Goal: Task Accomplishment & Management: Manage account settings

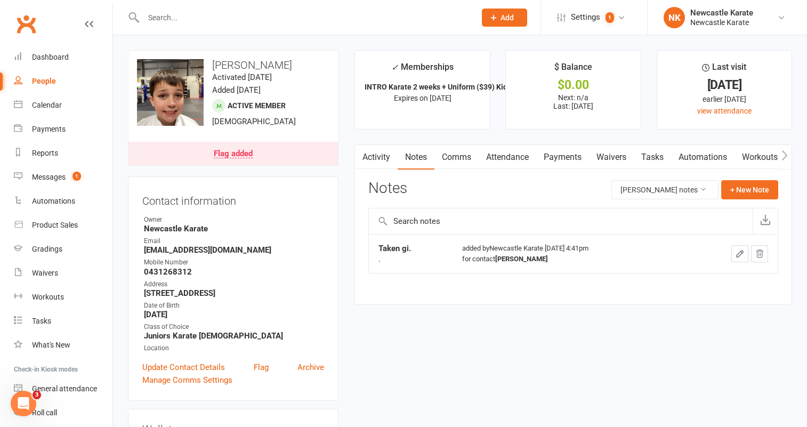
click at [173, 16] on input "text" at bounding box center [304, 17] width 328 height 15
paste input "liz_mcintyre@btopenworld.com"
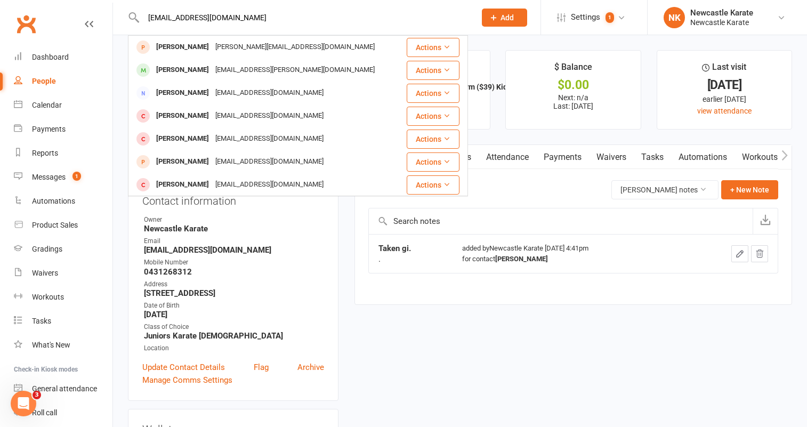
type input "liz_mcintyre@btopenworld.com"
click at [504, 18] on span "Add" at bounding box center [506, 17] width 13 height 9
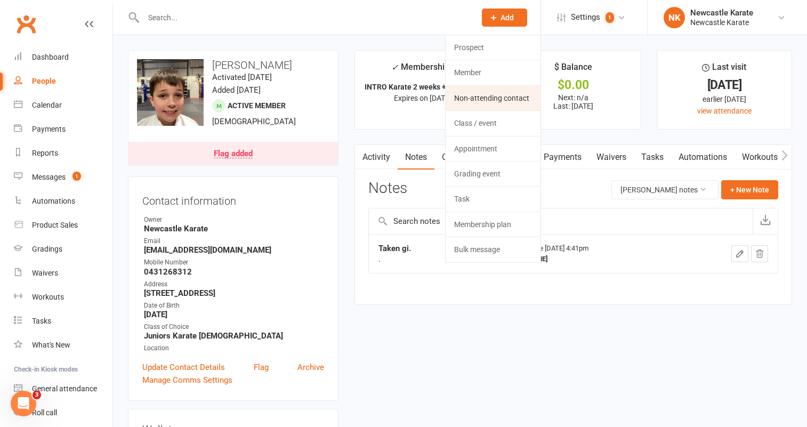
click at [502, 99] on link "Non-attending contact" at bounding box center [493, 98] width 95 height 25
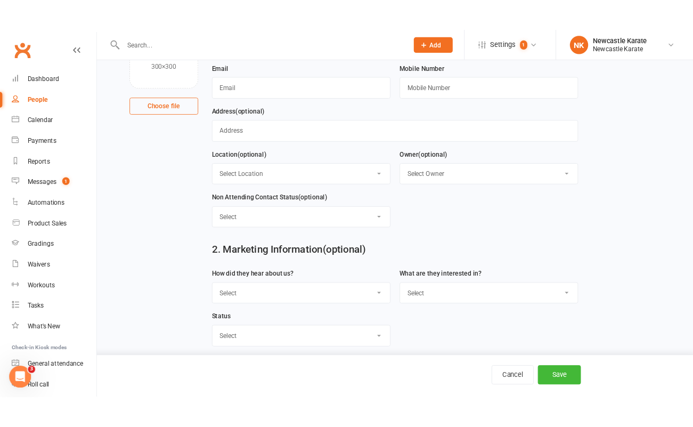
scroll to position [35, 0]
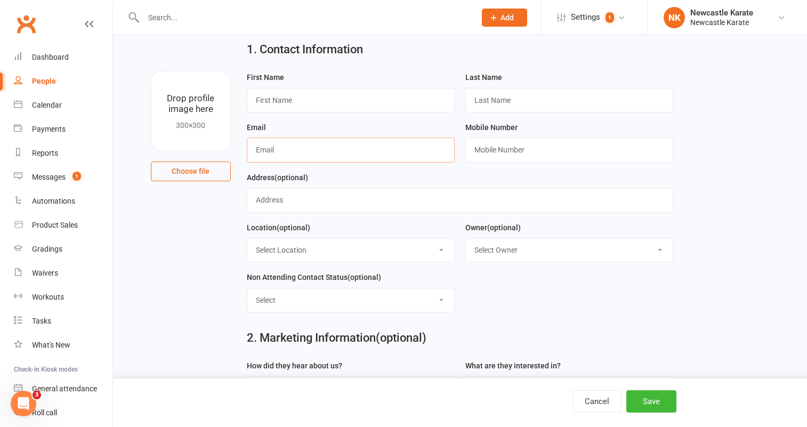
click at [274, 148] on input "text" at bounding box center [351, 149] width 208 height 25
paste input "liz_mcintyre@btopenworld.com"
type input "liz_mcintyre@btopenworld.com"
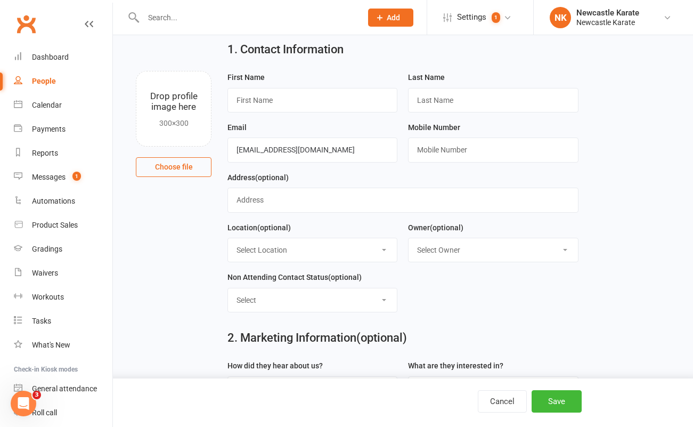
click at [592, 67] on div "1. Contact Information Drop profile image here 300×300 Choose file First Name L…" at bounding box center [403, 52] width 551 height 38
click at [244, 101] on input "text" at bounding box center [313, 100] width 170 height 25
paste input "Liz Read"
drag, startPoint x: 248, startPoint y: 100, endPoint x: 274, endPoint y: 101, distance: 25.6
click at [274, 101] on input "Liz Read" at bounding box center [313, 100] width 170 height 25
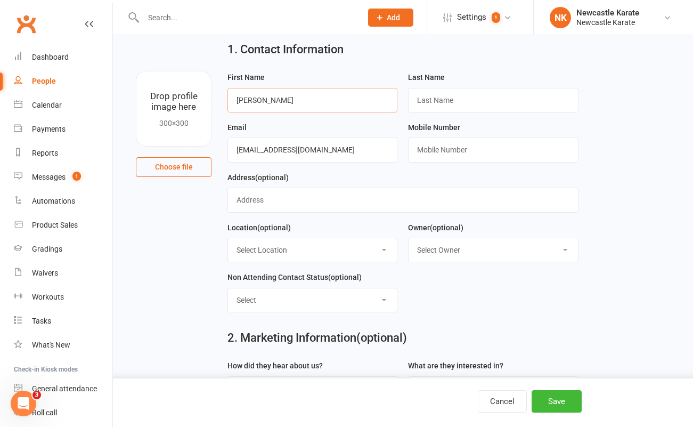
type input "Liz"
click at [438, 103] on input "text" at bounding box center [493, 100] width 170 height 25
paste input "Read"
type input "Read"
click at [447, 149] on input "text" at bounding box center [493, 149] width 170 height 25
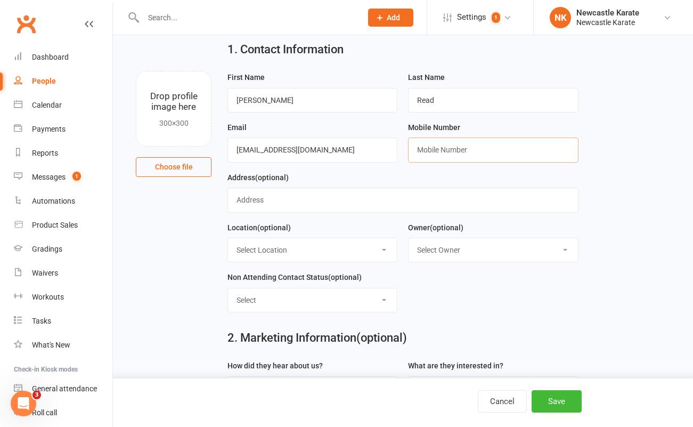
paste input "0402283826"
type input "0402283826"
click at [550, 393] on button "Save" at bounding box center [557, 401] width 50 height 22
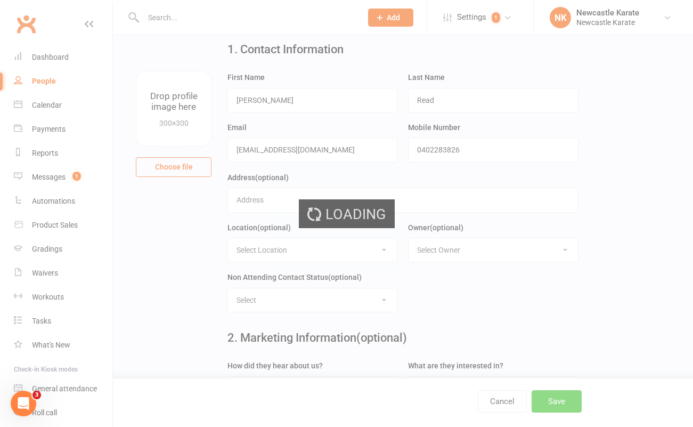
scroll to position [0, 0]
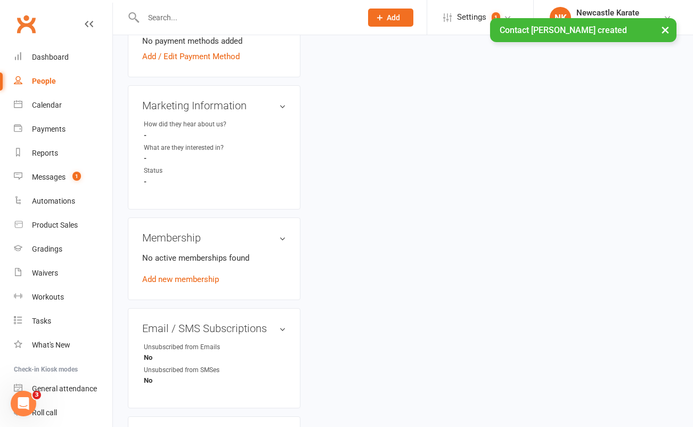
scroll to position [464, 0]
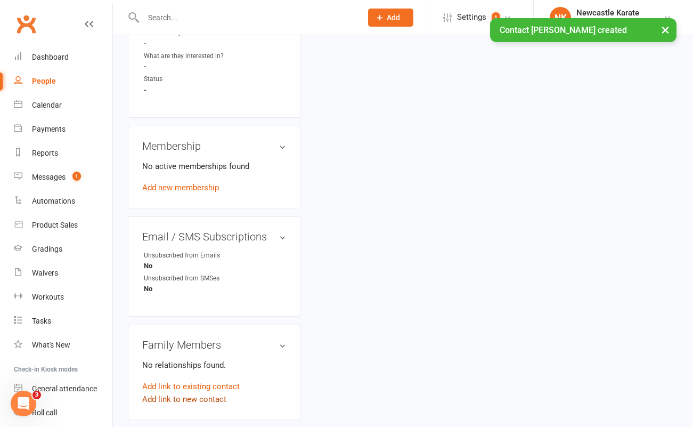
click at [203, 393] on link "Add link to new contact" at bounding box center [184, 399] width 84 height 13
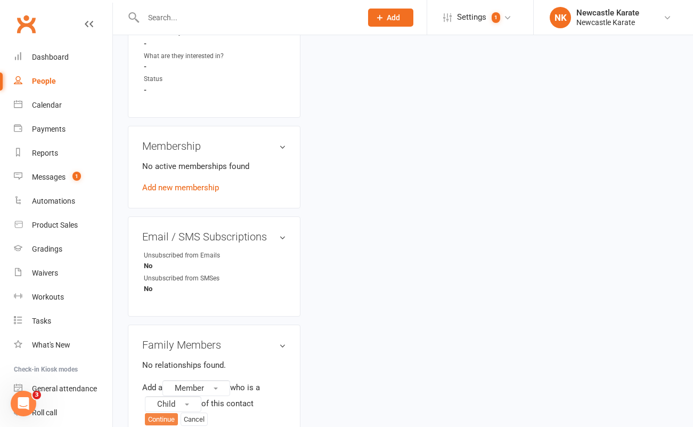
click at [165, 413] on button "Continue" at bounding box center [161, 419] width 33 height 13
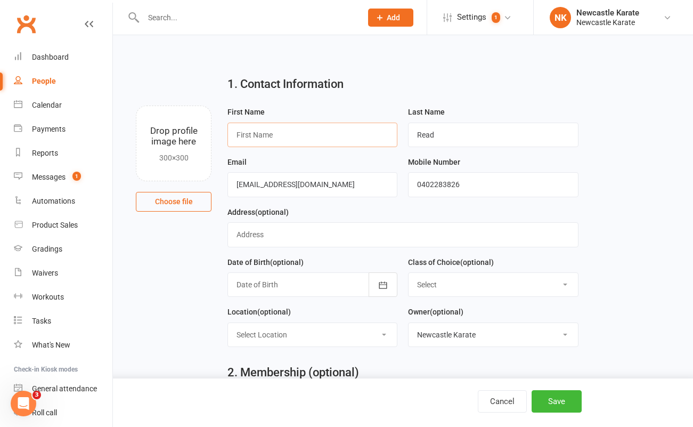
click at [249, 134] on input "text" at bounding box center [313, 135] width 170 height 25
paste input "Sophie"
type input "Sophie"
click at [382, 286] on icon "button" at bounding box center [383, 285] width 11 height 11
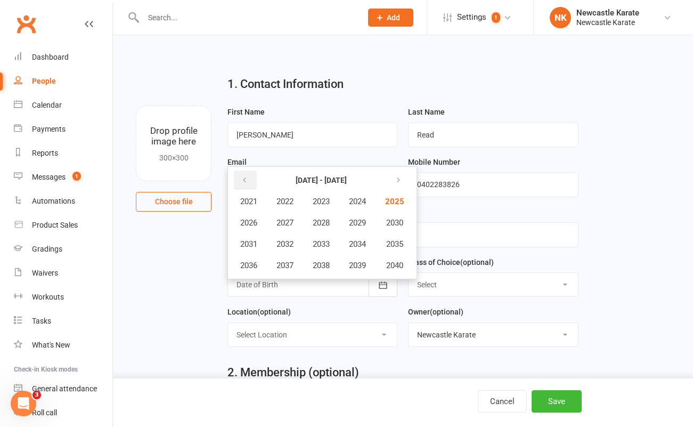
click at [248, 183] on icon "button" at bounding box center [244, 180] width 7 height 9
click at [353, 263] on span "2019" at bounding box center [357, 266] width 17 height 10
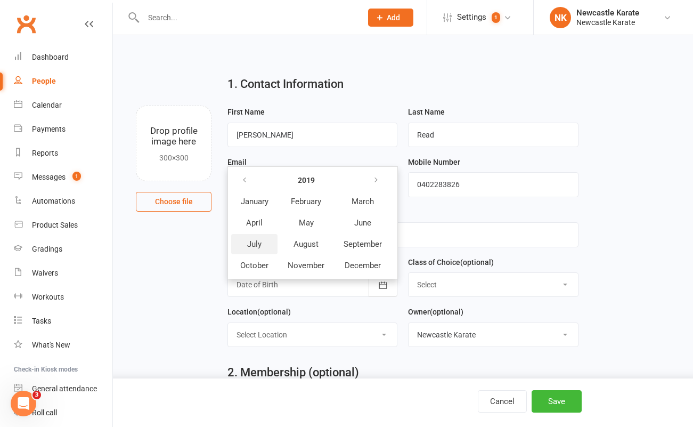
click at [254, 244] on span "July" at bounding box center [254, 244] width 14 height 10
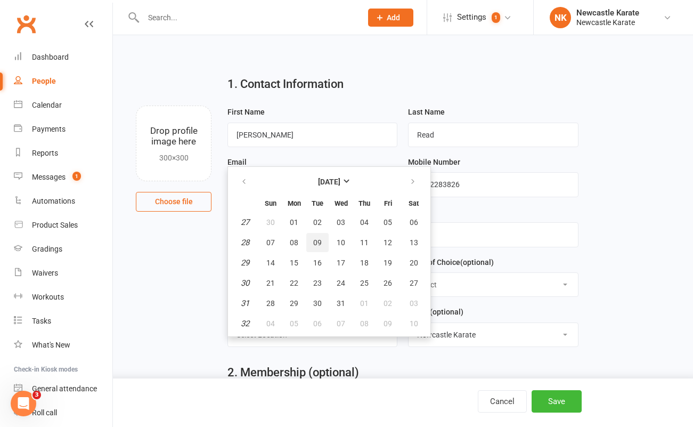
click at [315, 244] on span "09" at bounding box center [317, 242] width 9 height 9
type input "09 Jul 2019"
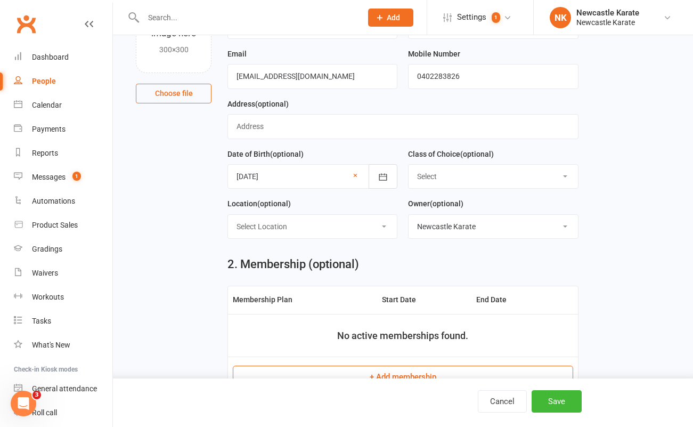
scroll to position [110, 0]
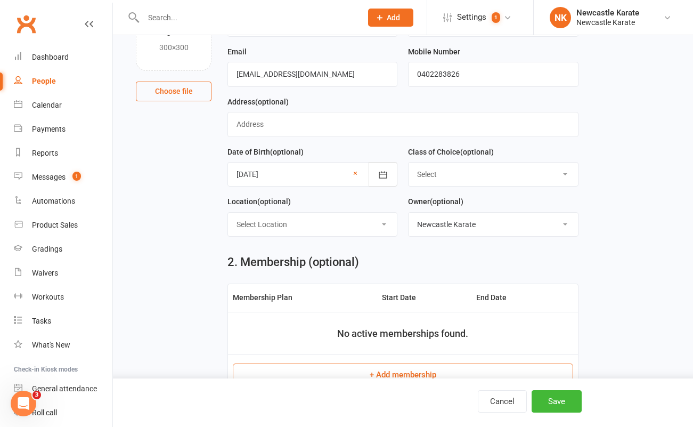
click at [465, 168] on select "Select Kinder Ninja 4-5 yo Tiny Tigers Karate 5-7yo Juniors Karate 7-12yo Teen/…" at bounding box center [493, 174] width 169 height 23
select select "Tiny Tigers Karate 5-7yo"
click at [409, 163] on select "Select Kinder Ninja 4-5 yo Tiny Tigers Karate 5-7yo Juniors Karate 7-12yo Teen/…" at bounding box center [493, 174] width 169 height 23
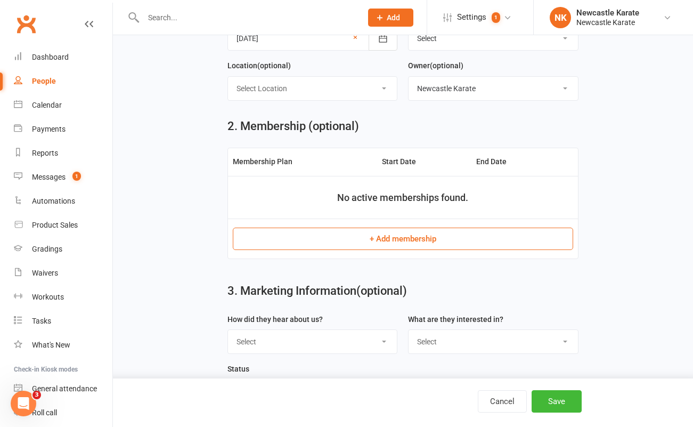
click at [412, 237] on button "+ Add membership" at bounding box center [403, 239] width 341 height 22
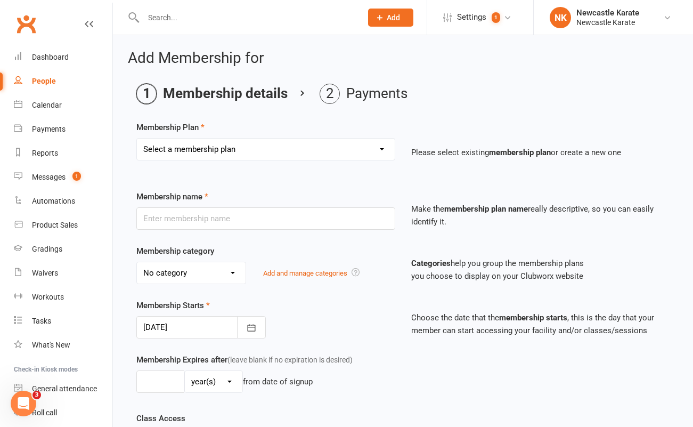
click at [287, 139] on select "Select a membership plan Create new Membership Plan INTRO Karate 2 weeks + Unif…" at bounding box center [266, 149] width 258 height 21
select select "1"
click at [137, 139] on select "Select a membership plan Create new Membership Plan INTRO Karate 2 weeks + Unif…" at bounding box center [266, 149] width 258 height 21
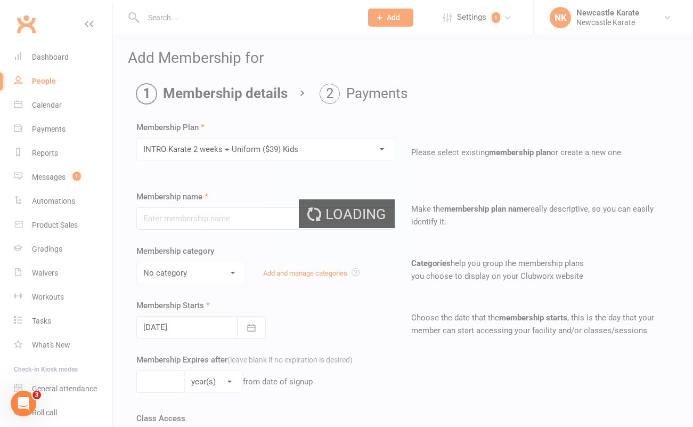
type input "INTRO Karate 2 weeks + Uniform ($39) Kids"
select select "4"
type input "3"
select select "1"
type input "2"
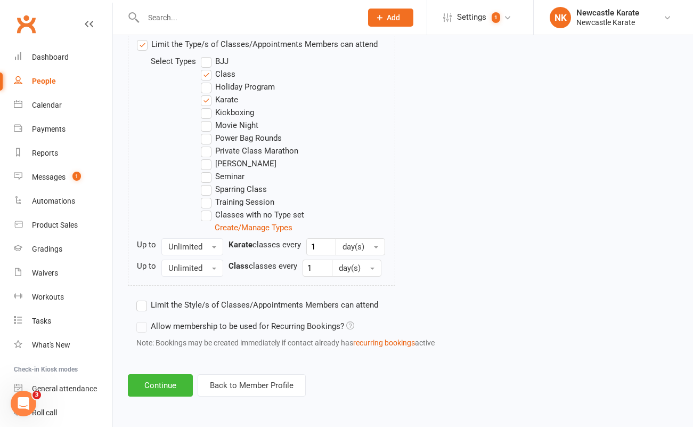
scroll to position [540, 0]
click at [136, 383] on button "Continue" at bounding box center [160, 385] width 65 height 22
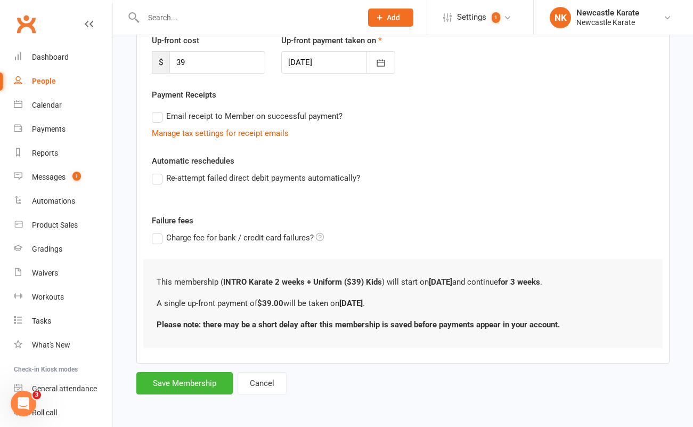
scroll to position [0, 0]
click at [179, 392] on button "Save Membership" at bounding box center [184, 383] width 96 height 22
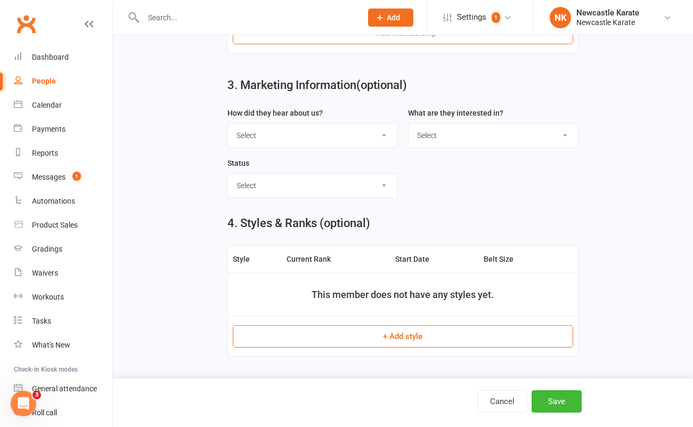
scroll to position [451, 0]
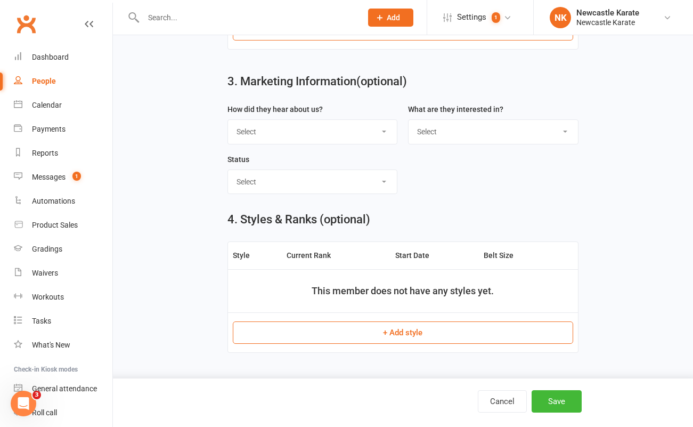
click at [439, 332] on button "+ Add style" at bounding box center [403, 332] width 341 height 22
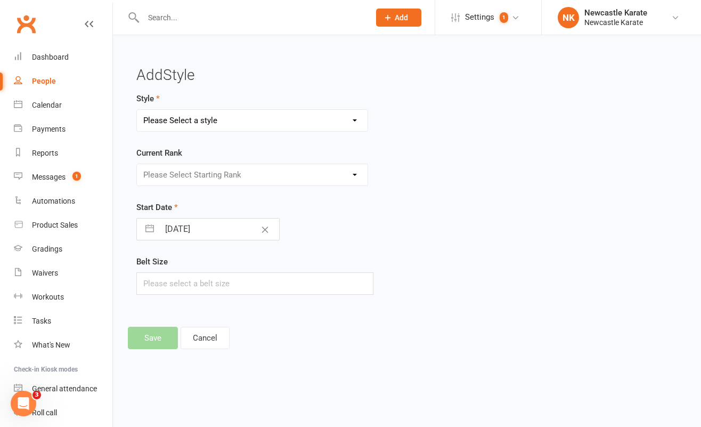
click at [250, 124] on select "Please Select a style BJJ - Adults Karate Kickboxing Ladies Kickboxing Leadersh…" at bounding box center [252, 120] width 231 height 21
select select "33"
click at [137, 110] on select "Please Select a style BJJ - Adults Karate Kickboxing Ladies Kickboxing Leadersh…" at bounding box center [252, 120] width 231 height 21
click at [227, 174] on select "Please Select Starting Rank Select White belt below 10th Kyu - White Belt 9th K…" at bounding box center [252, 174] width 231 height 21
select select "361"
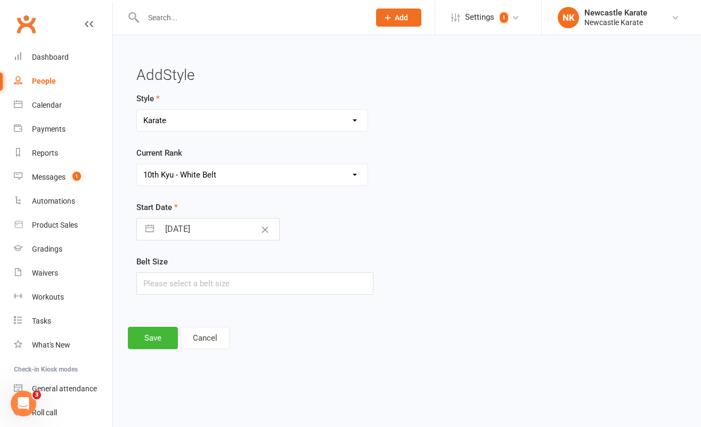
click at [137, 164] on select "Please Select Starting Rank Select White belt below 10th Kyu - White Belt 9th K…" at bounding box center [252, 174] width 231 height 21
click at [147, 337] on button "Save" at bounding box center [153, 338] width 50 height 22
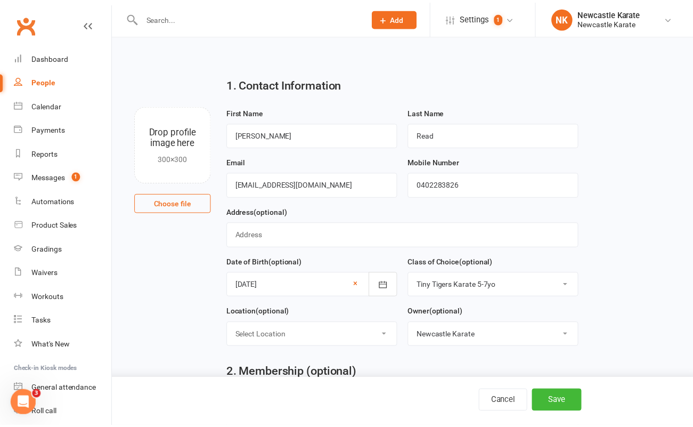
scroll to position [445, 0]
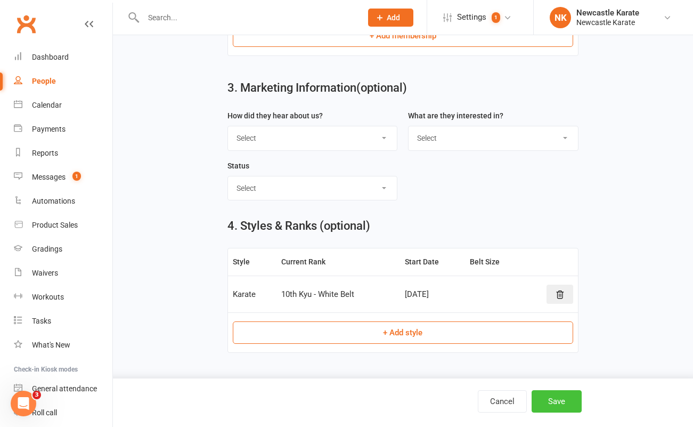
click at [565, 398] on button "Save" at bounding box center [557, 401] width 50 height 22
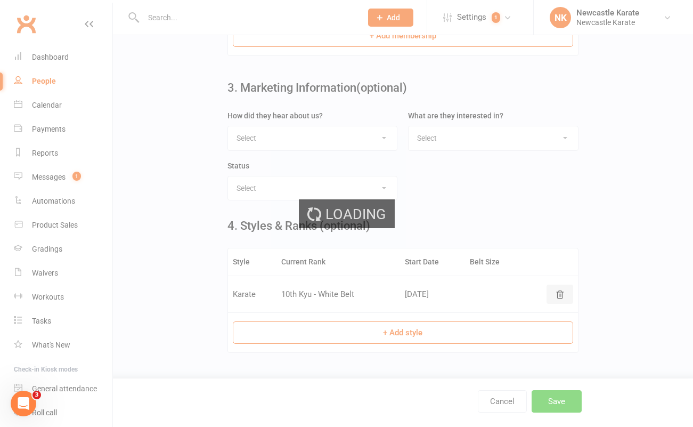
scroll to position [0, 0]
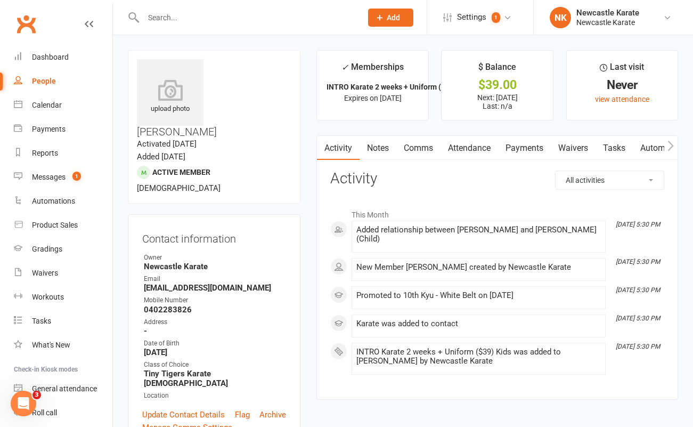
click at [528, 154] on link "Payments" at bounding box center [524, 148] width 53 height 25
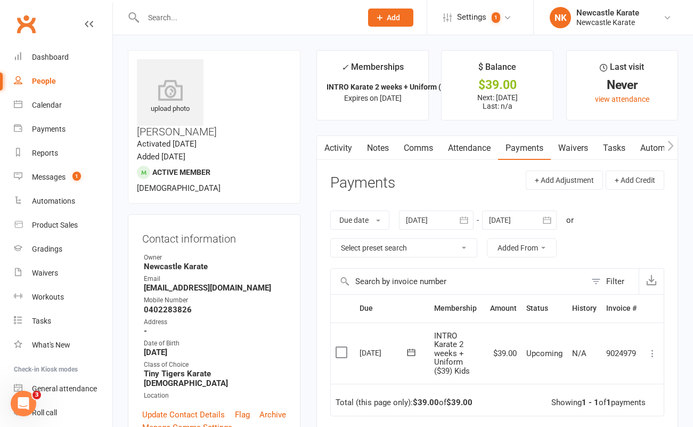
click at [657, 357] on icon at bounding box center [653, 353] width 11 height 11
click at [645, 409] on link "Mark as Paid (Other)" at bounding box center [606, 416] width 106 height 21
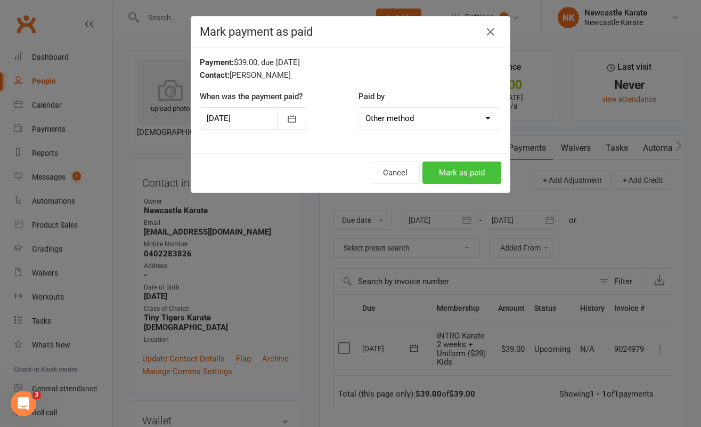
click at [454, 169] on button "Mark as paid" at bounding box center [462, 172] width 79 height 22
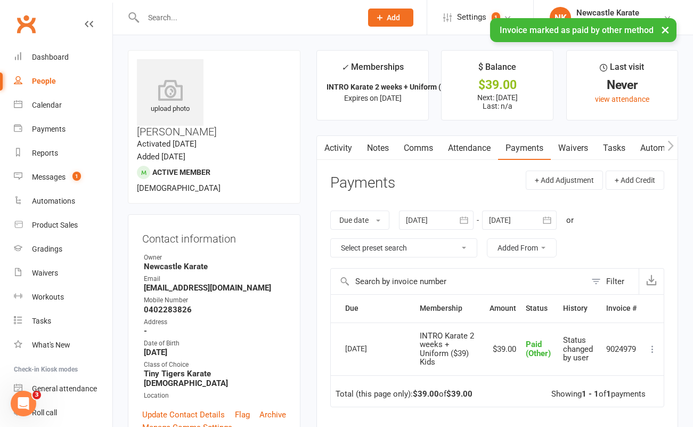
click at [417, 148] on link "Comms" at bounding box center [418, 148] width 44 height 25
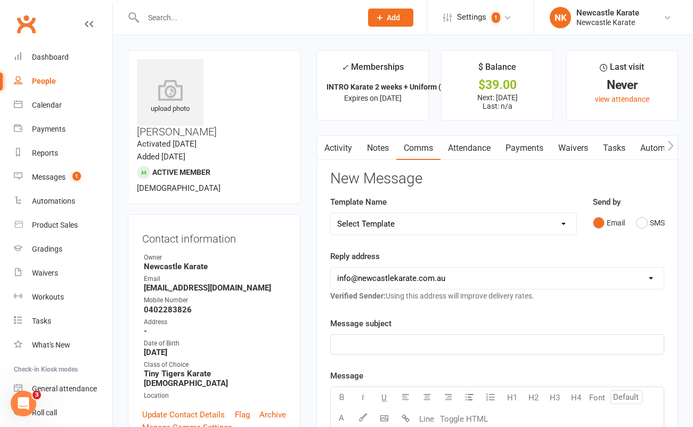
click at [478, 230] on select "Select Template [SMS] SMS 2 for 1 $39 [Email] An Enquiry - Juniors [Email] An E…" at bounding box center [453, 223] width 245 height 21
select select "36"
click at [331, 213] on select "Select Template [SMS] SMS 2 for 1 $39 [Email] An Enquiry - Juniors [Email] An E…" at bounding box center [453, 223] width 245 height 21
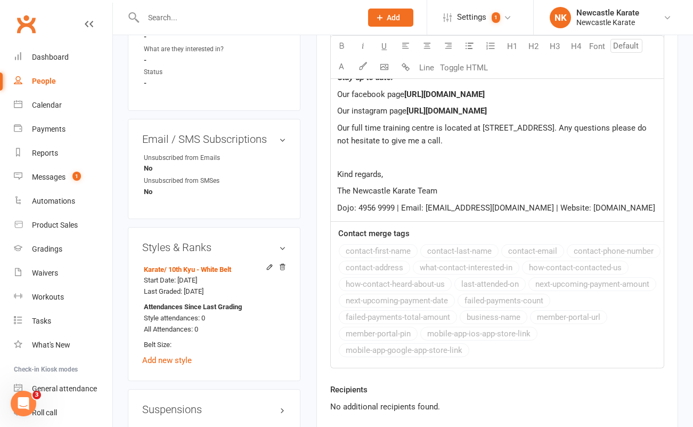
scroll to position [855, 0]
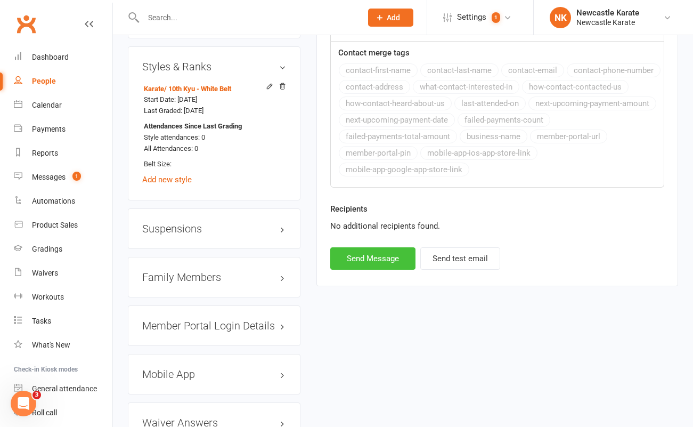
click at [385, 270] on button "Send Message" at bounding box center [372, 258] width 85 height 22
select select
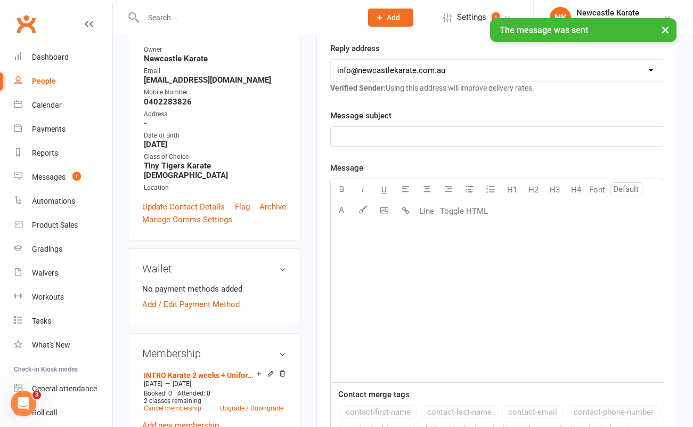
scroll to position [0, 0]
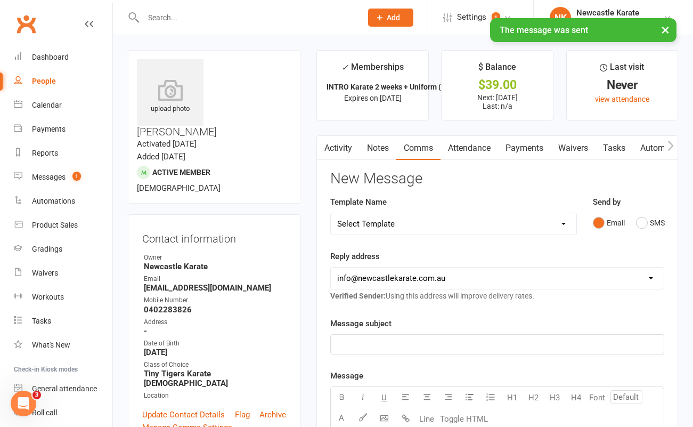
click at [477, 144] on link "Attendance" at bounding box center [470, 148] width 58 height 25
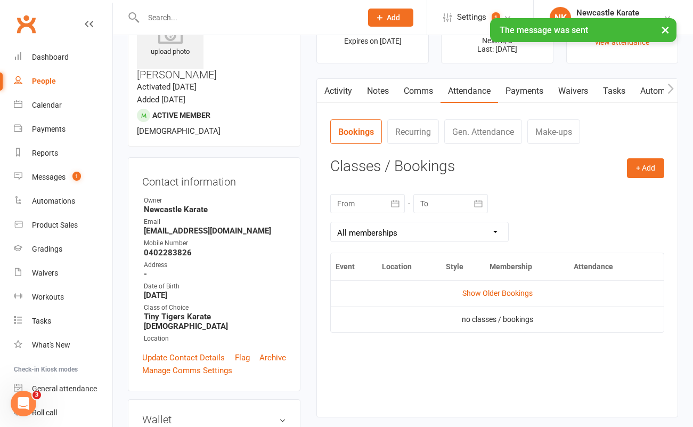
scroll to position [67, 0]
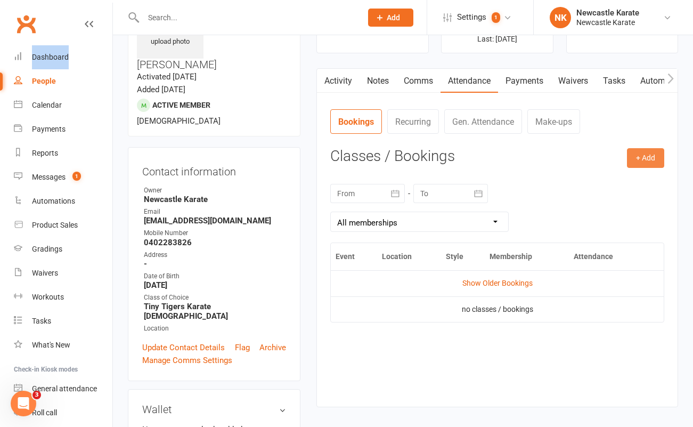
click at [653, 156] on button "+ Add" at bounding box center [645, 157] width 37 height 19
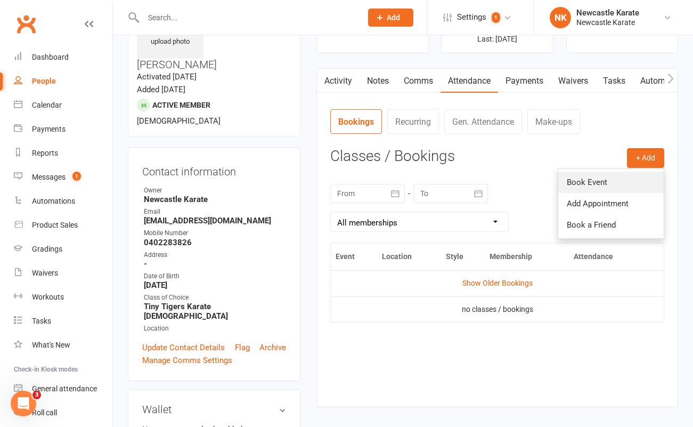
click at [616, 174] on link "Book Event" at bounding box center [612, 182] width 106 height 21
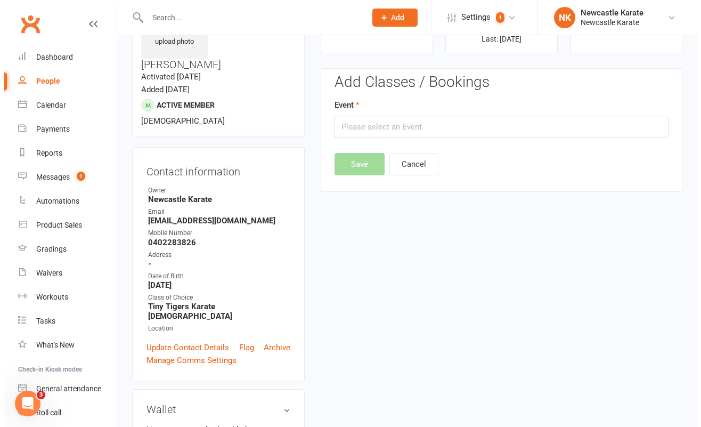
scroll to position [82, 0]
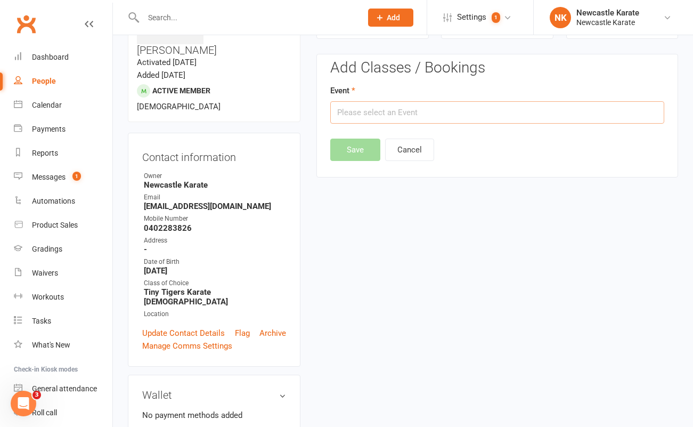
click at [405, 109] on input "text" at bounding box center [497, 112] width 334 height 22
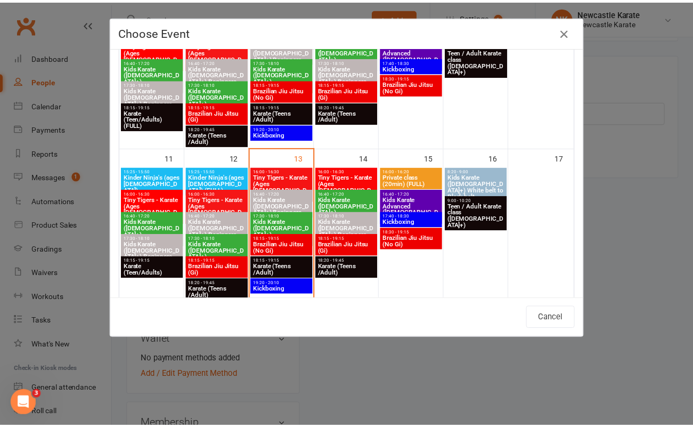
scroll to position [389, 0]
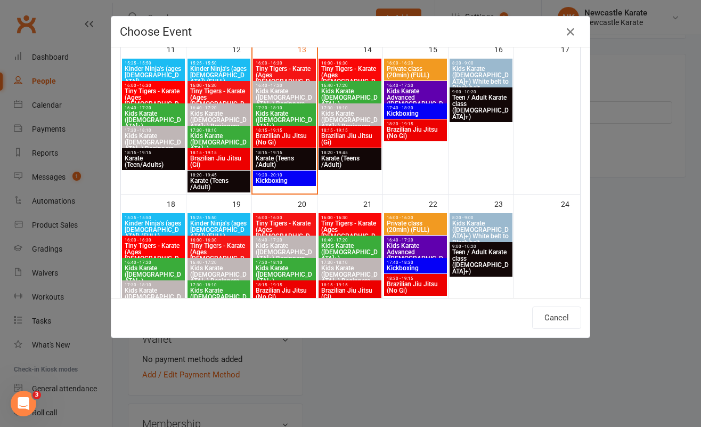
click at [149, 245] on span "Tiny Tigers - Karate (Ages 5-7)" at bounding box center [153, 255] width 59 height 26
type input "Tiny Tigers - Karate (Ages 5-7) - Aug 18, 2025 4:00:00 PM"
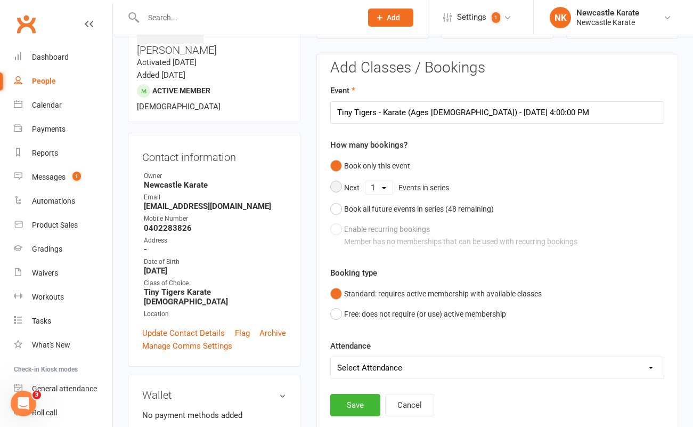
click at [389, 185] on select "1 2 3 4 5 6 7 8 9 10 11 12 13 14 15 16 17 18 19 20 21 22 23 24 25 26 27 28 29 3…" at bounding box center [379, 187] width 27 height 13
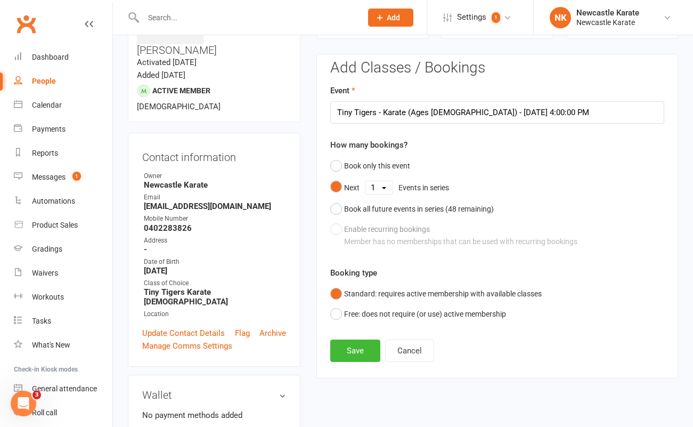
select select "2"
click at [366, 181] on select "1 2 3 4 5 6 7 8 9 10 11 12 13 14 15 16 17 18 19 20 21 22 23 24 25 26 27 28 29 3…" at bounding box center [379, 187] width 27 height 13
click at [347, 341] on button "Save" at bounding box center [355, 350] width 50 height 22
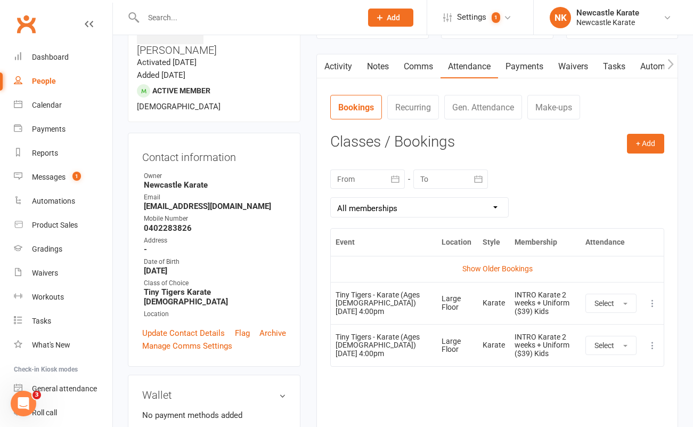
click at [27, 24] on link "Clubworx" at bounding box center [26, 24] width 27 height 27
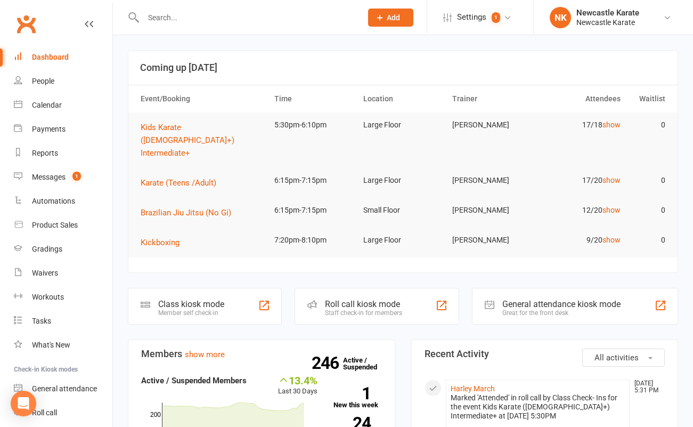
click at [166, 19] on input "text" at bounding box center [247, 17] width 214 height 15
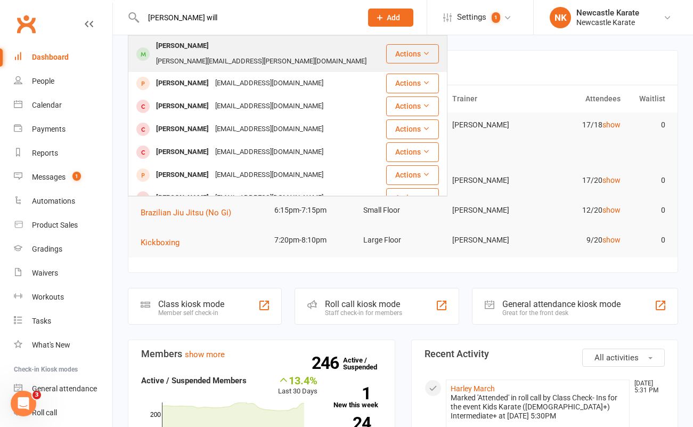
type input "Harvey will"
click at [220, 54] on div "Dani@williams-ac.com.au" at bounding box center [261, 61] width 217 height 15
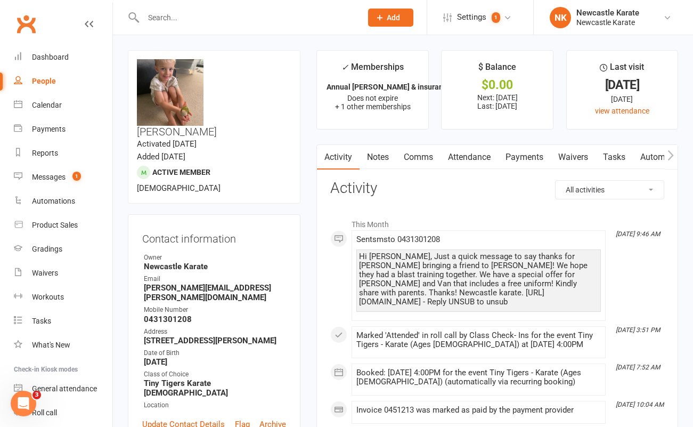
click at [485, 158] on link "Attendance" at bounding box center [470, 157] width 58 height 25
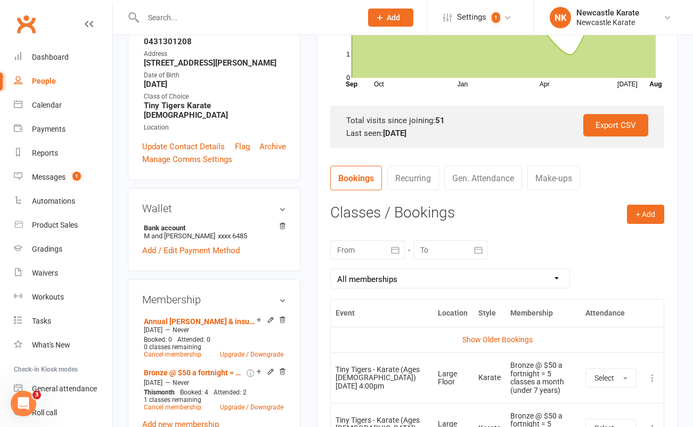
scroll to position [278, 0]
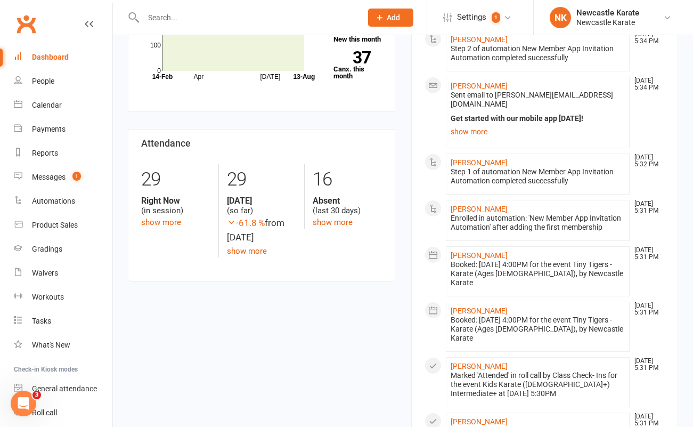
scroll to position [385, 0]
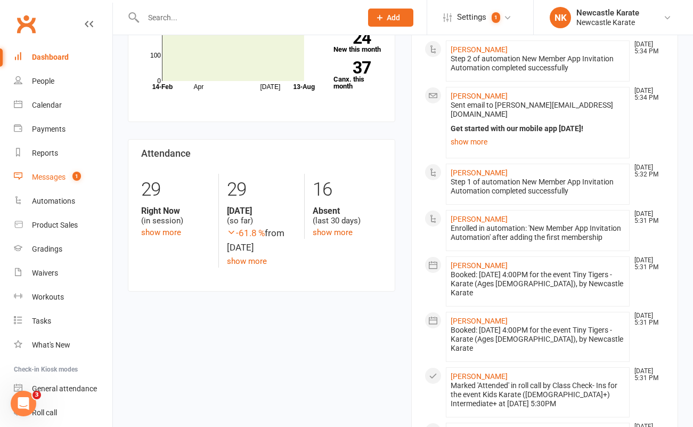
click at [60, 177] on div "Messages" at bounding box center [49, 177] width 34 height 9
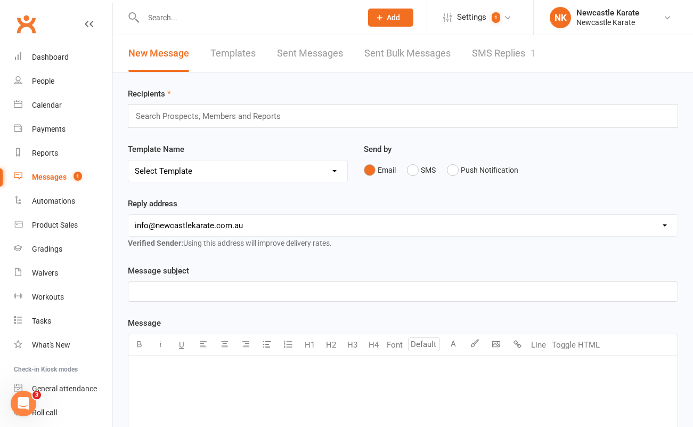
click at [506, 55] on link "SMS Replies 1" at bounding box center [504, 53] width 64 height 37
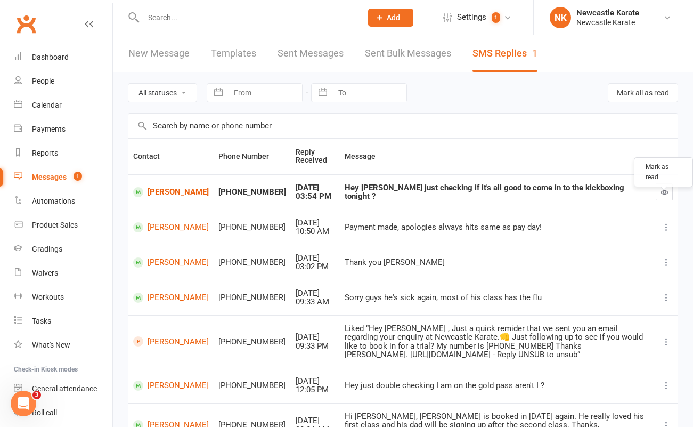
click at [665, 189] on icon "button" at bounding box center [665, 192] width 8 height 8
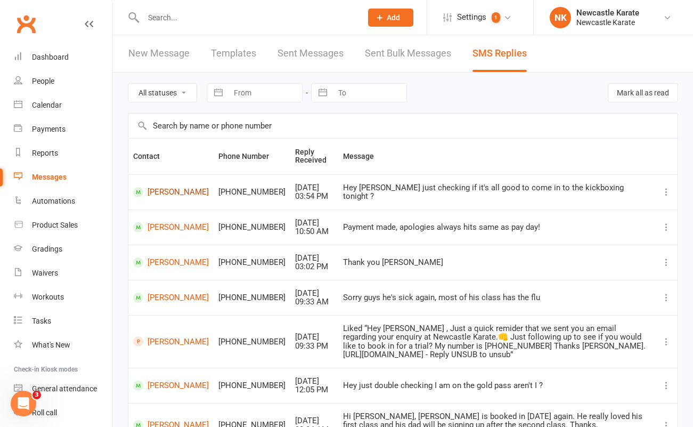
click at [164, 193] on link "Hamish Kerr" at bounding box center [171, 192] width 76 height 10
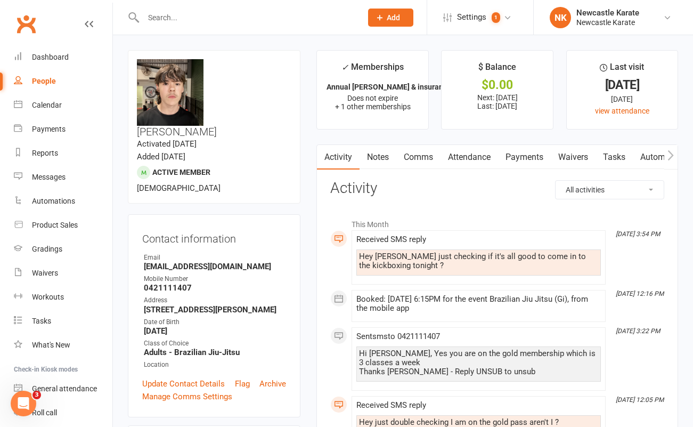
click at [410, 157] on link "Comms" at bounding box center [418, 157] width 44 height 25
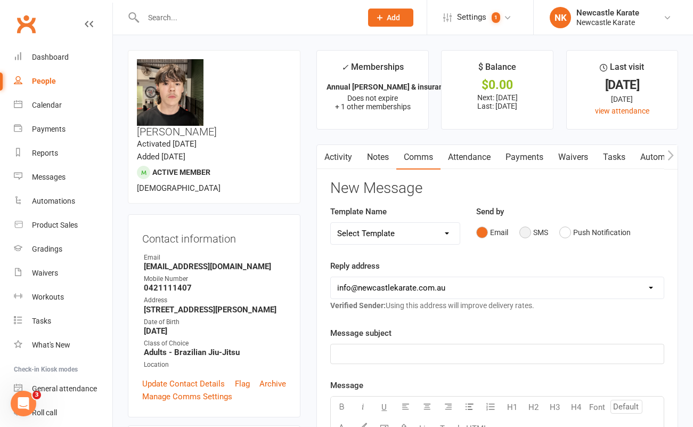
click at [531, 231] on button "SMS" at bounding box center [534, 232] width 29 height 20
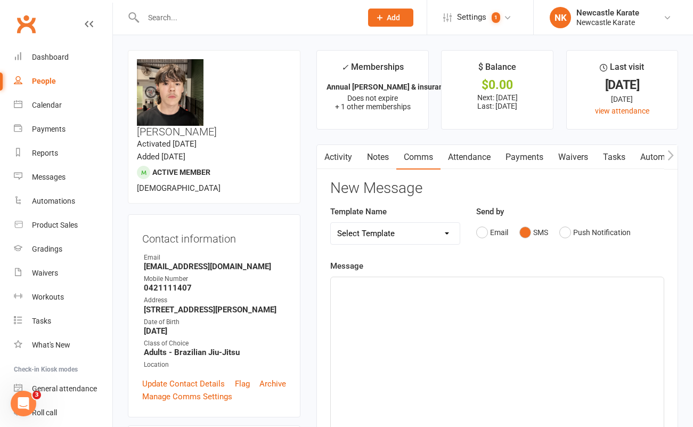
click at [398, 302] on div "﻿" at bounding box center [497, 357] width 333 height 160
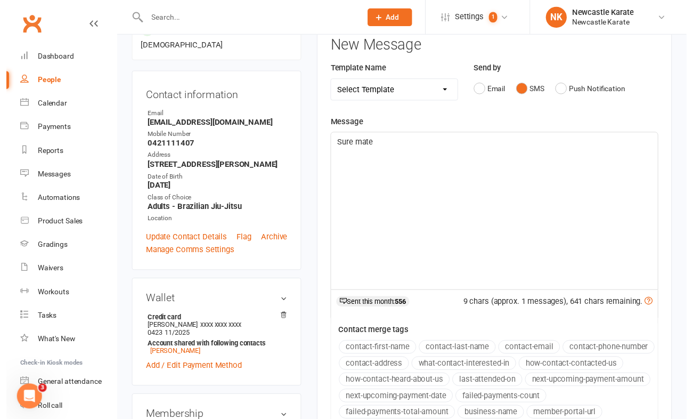
scroll to position [591, 0]
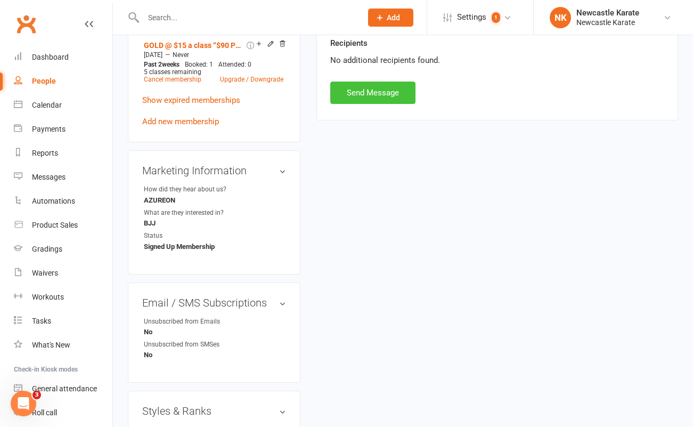
click at [379, 87] on button "Send Message" at bounding box center [372, 93] width 85 height 22
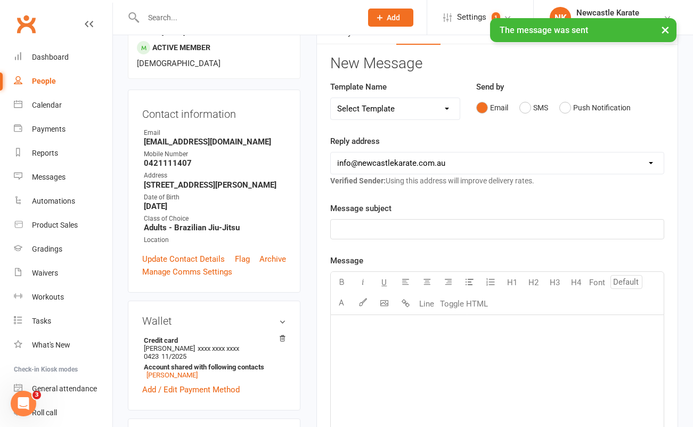
scroll to position [0, 0]
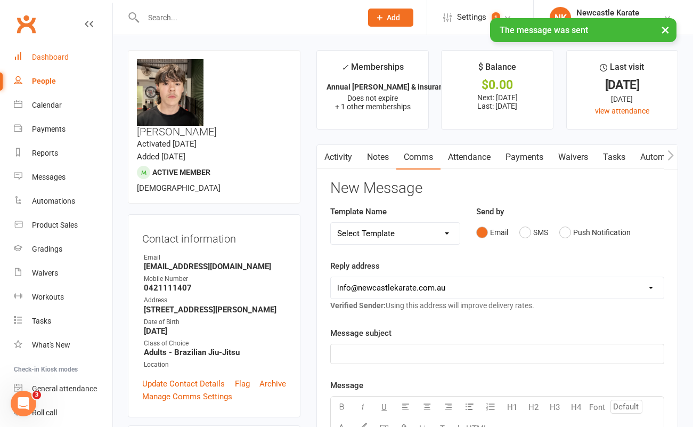
click at [41, 54] on div "Dashboard" at bounding box center [50, 57] width 37 height 9
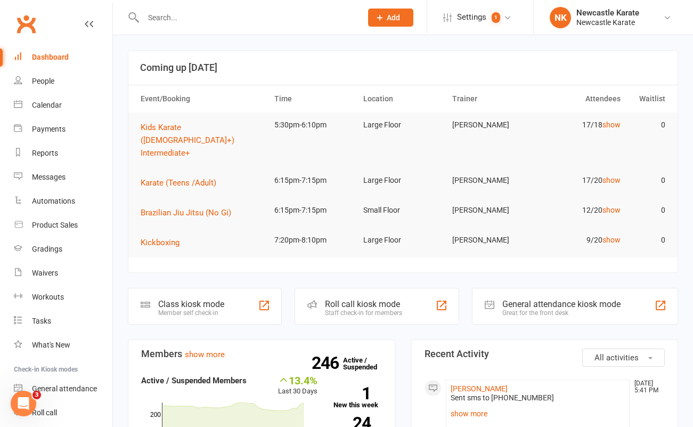
click at [30, 28] on link "Clubworx" at bounding box center [26, 24] width 27 height 27
click at [165, 238] on span "Kickboxing" at bounding box center [160, 243] width 39 height 10
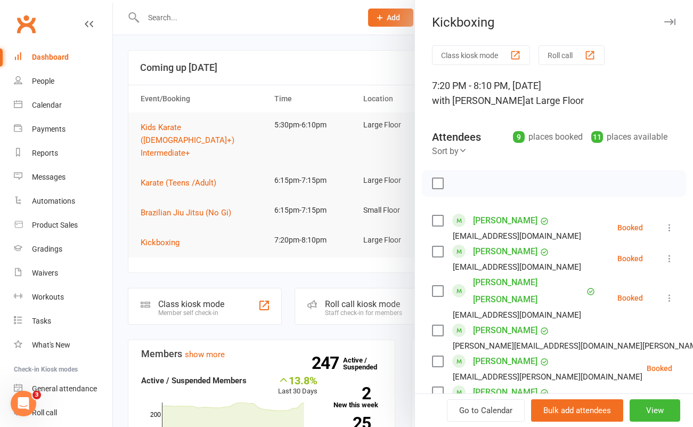
click at [27, 23] on link "Clubworx" at bounding box center [26, 24] width 27 height 27
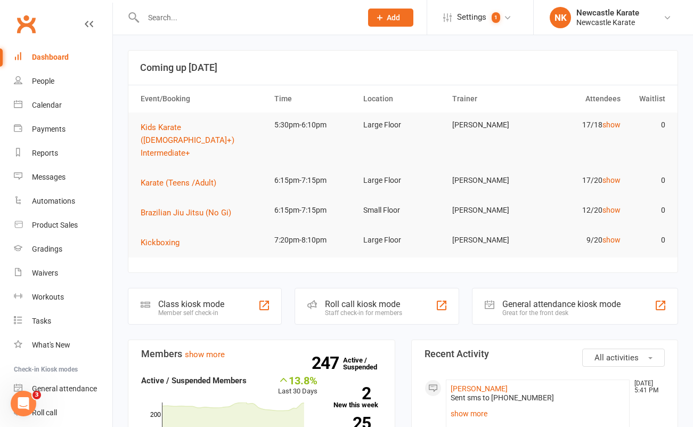
click at [16, 28] on link "Clubworx" at bounding box center [26, 24] width 27 height 27
click at [175, 238] on span "Kickboxing" at bounding box center [160, 243] width 39 height 10
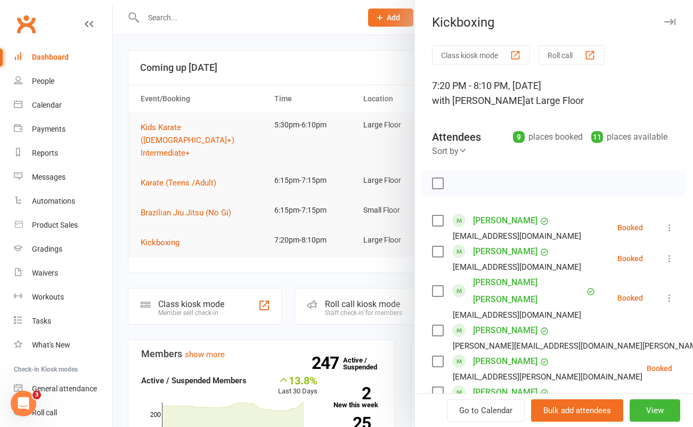
click at [161, 17] on div at bounding box center [403, 213] width 580 height 427
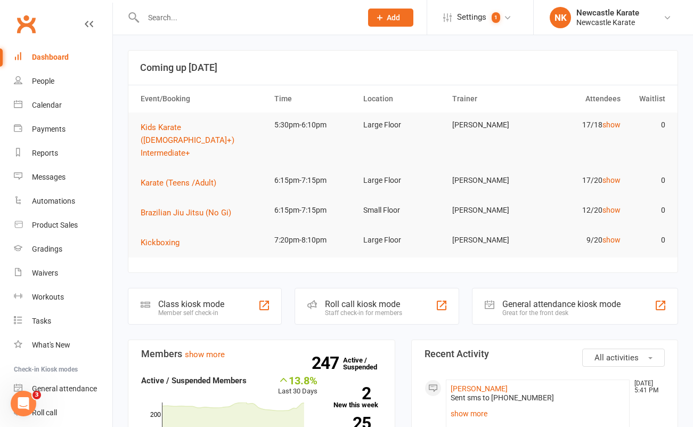
click at [157, 14] on input "text" at bounding box center [247, 17] width 214 height 15
click at [161, 16] on input "text" at bounding box center [247, 17] width 214 height 15
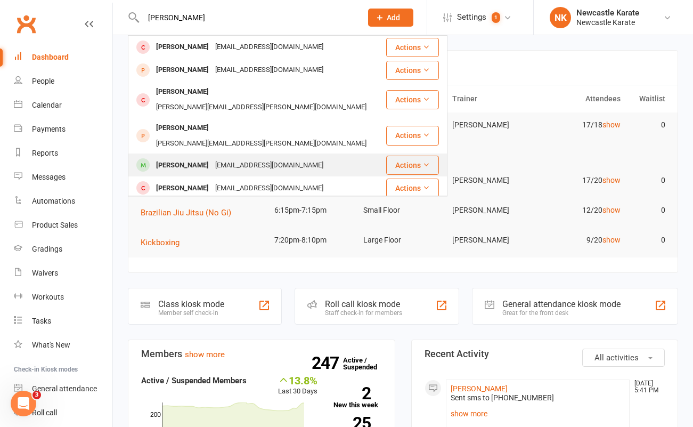
type input "[PERSON_NAME]"
click at [187, 158] on div "[PERSON_NAME]" at bounding box center [182, 165] width 59 height 15
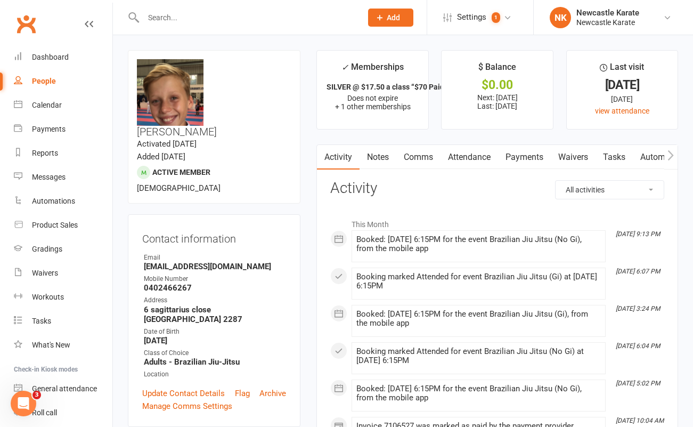
click at [529, 155] on link "Payments" at bounding box center [524, 157] width 53 height 25
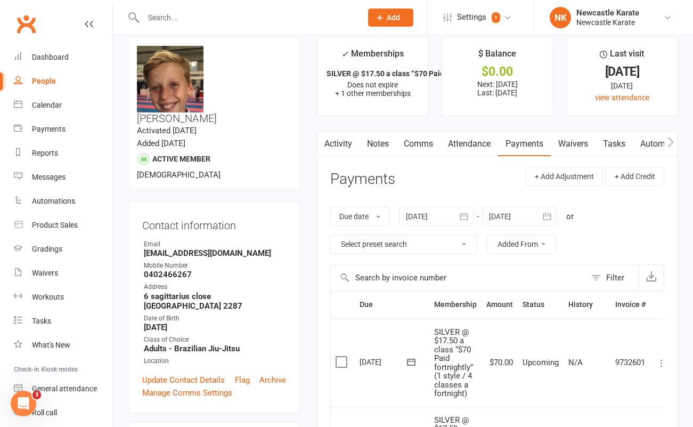
scroll to position [14, 0]
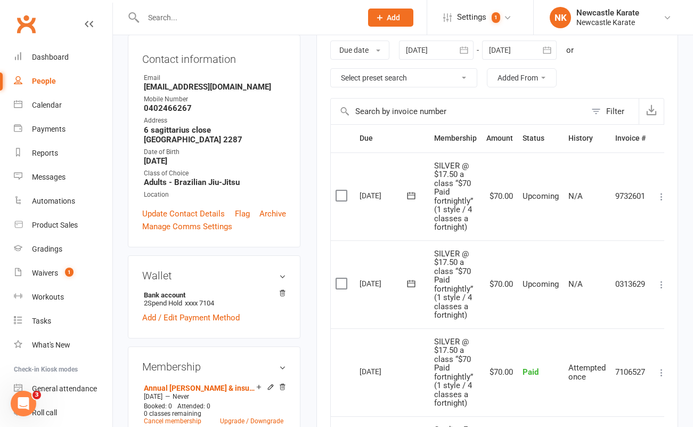
scroll to position [182, 0]
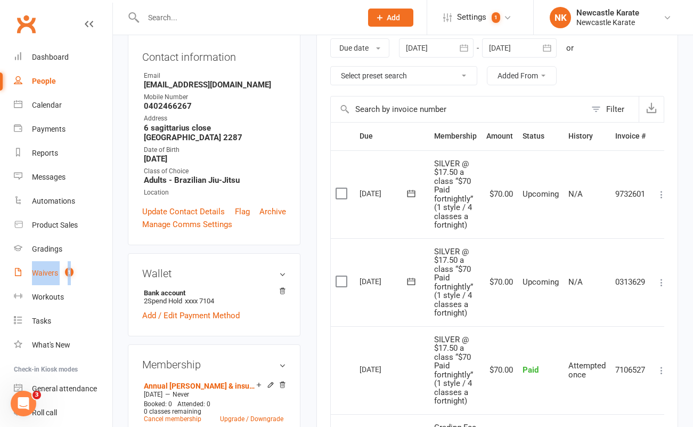
click at [68, 272] on span "1" at bounding box center [69, 272] width 9 height 9
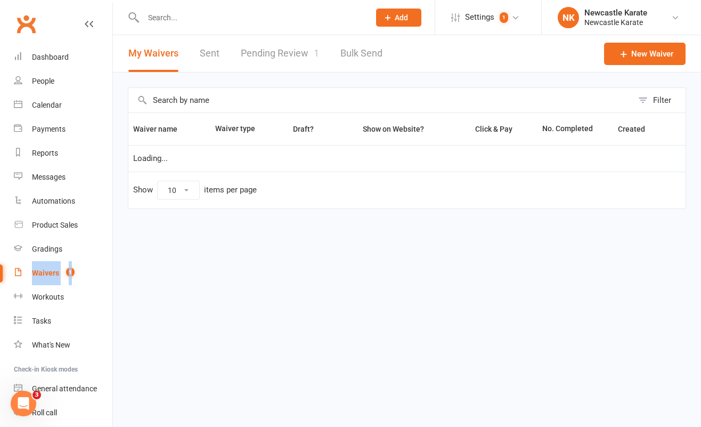
select select "100"
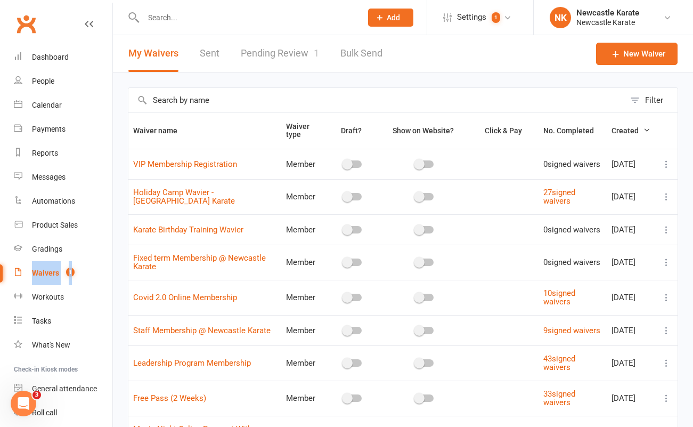
click at [310, 58] on link "Pending Review 1" at bounding box center [280, 53] width 78 height 37
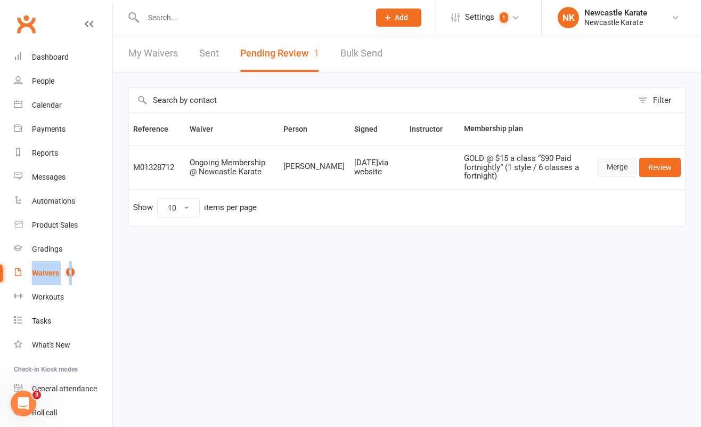
click at [614, 167] on link "Merge" at bounding box center [617, 167] width 39 height 19
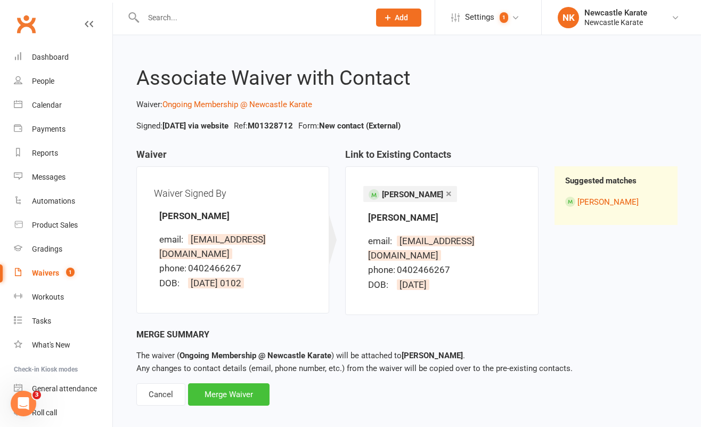
click at [224, 383] on div "Merge Waiver" at bounding box center [229, 394] width 82 height 22
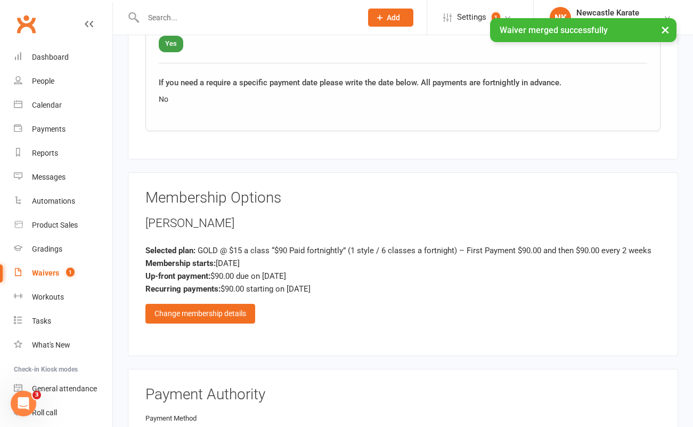
scroll to position [1251, 0]
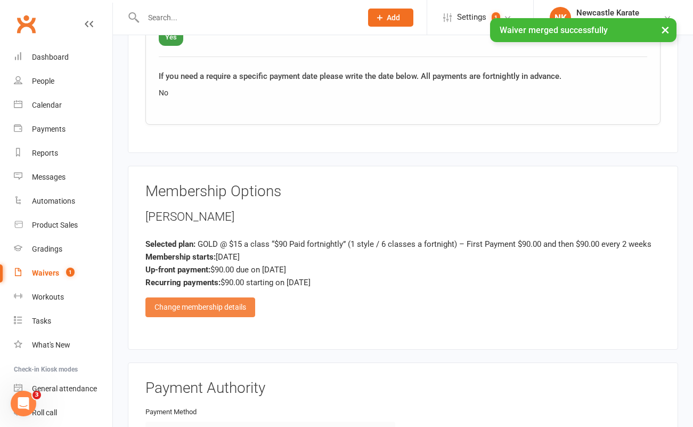
click at [219, 304] on div "Change membership details" at bounding box center [200, 306] width 110 height 19
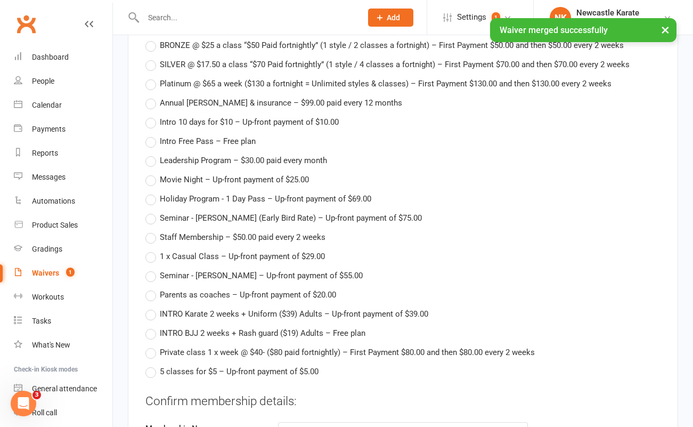
scroll to position [1711, 0]
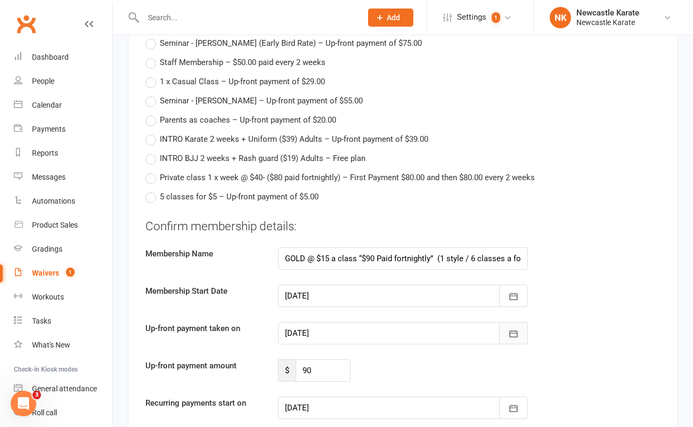
click at [515, 328] on icon "button" at bounding box center [513, 333] width 11 height 11
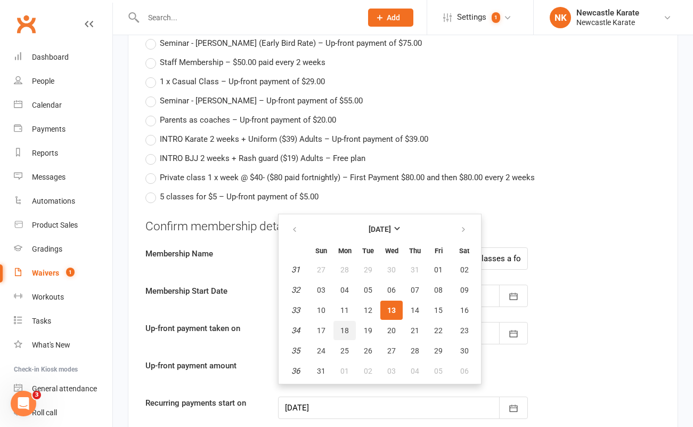
click at [344, 326] on span "18" at bounding box center [345, 330] width 9 height 9
type input "18 Aug 2025"
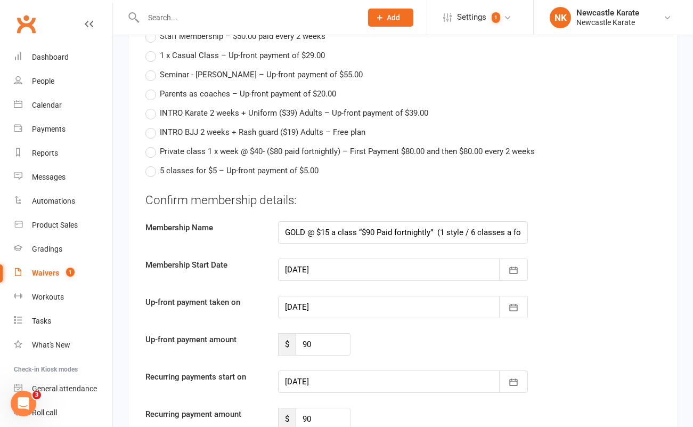
scroll to position [1757, 0]
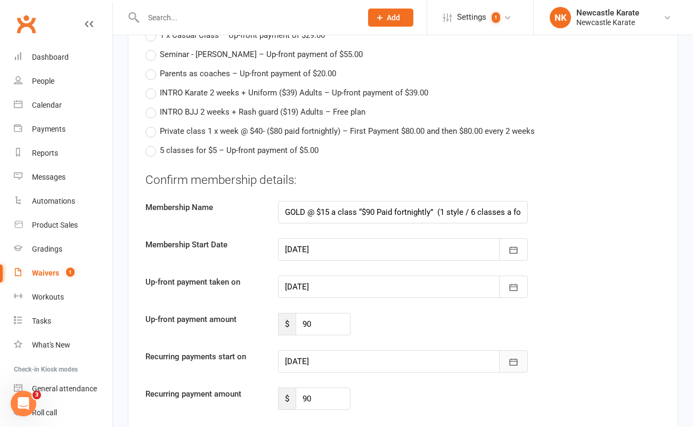
click at [516, 357] on icon "button" at bounding box center [513, 362] width 11 height 11
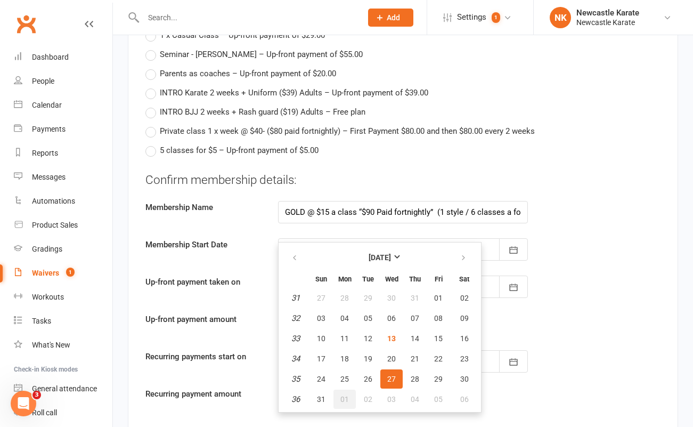
click at [346, 395] on span "01" at bounding box center [345, 399] width 9 height 9
type input "01 Sep 2025"
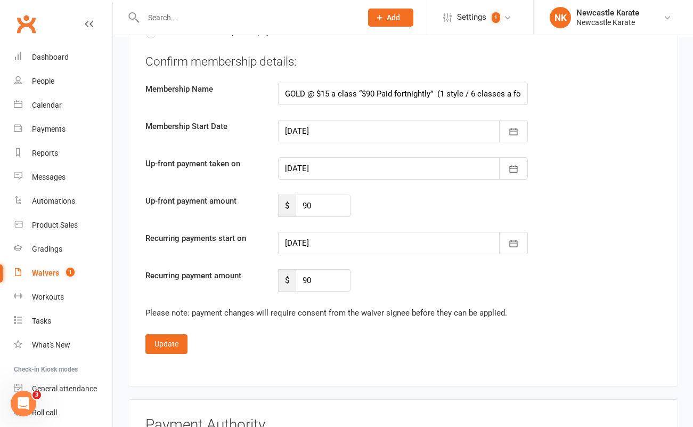
scroll to position [1954, 0]
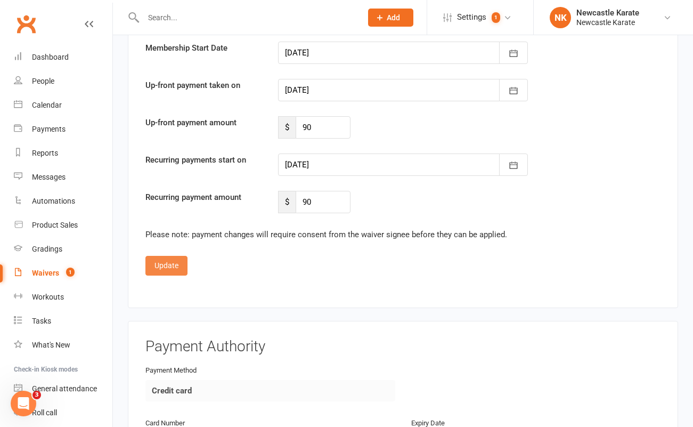
click at [160, 265] on button "Update" at bounding box center [166, 265] width 42 height 19
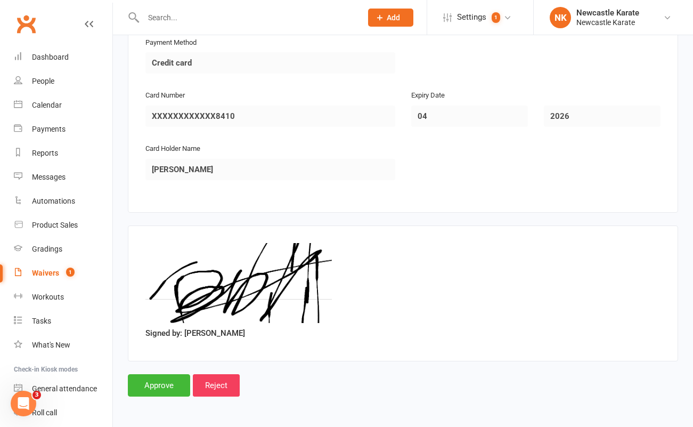
scroll to position [1615, 0]
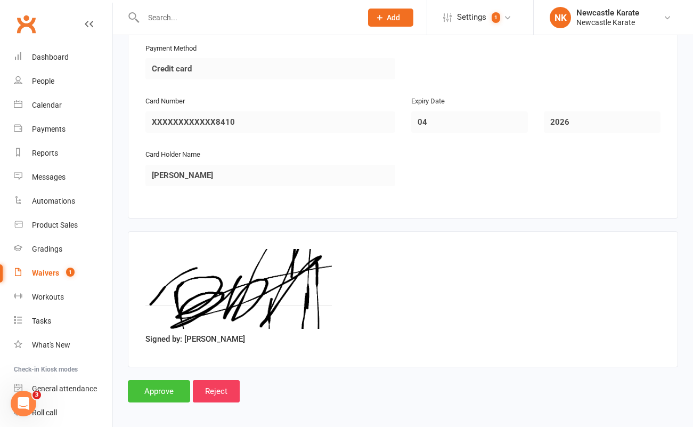
click at [176, 380] on input "Approve" at bounding box center [159, 391] width 62 height 22
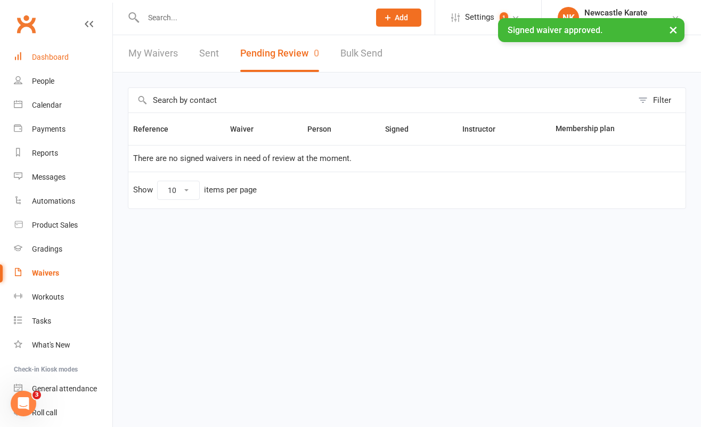
click at [55, 56] on div "Dashboard" at bounding box center [50, 57] width 37 height 9
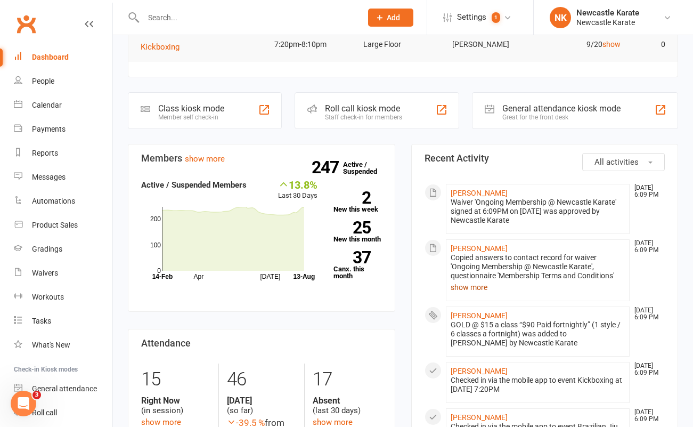
scroll to position [203, 0]
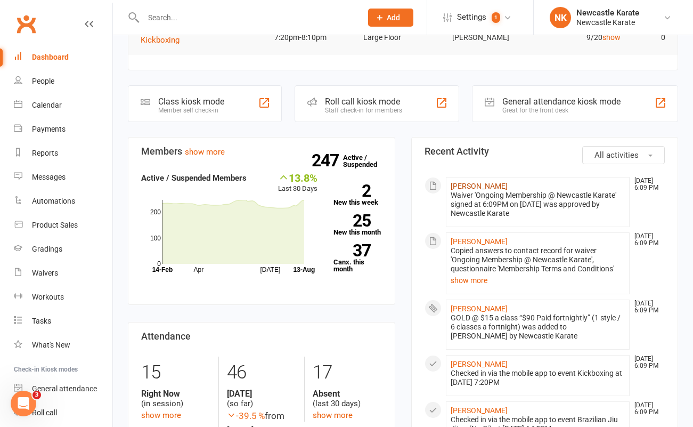
click at [479, 182] on link "[PERSON_NAME]" at bounding box center [479, 186] width 57 height 9
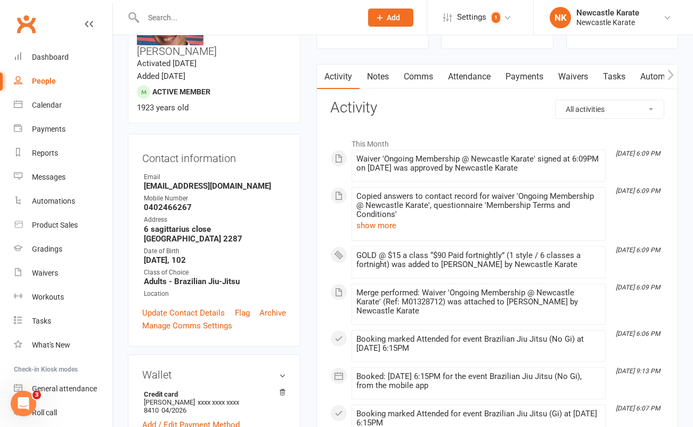
scroll to position [266, 0]
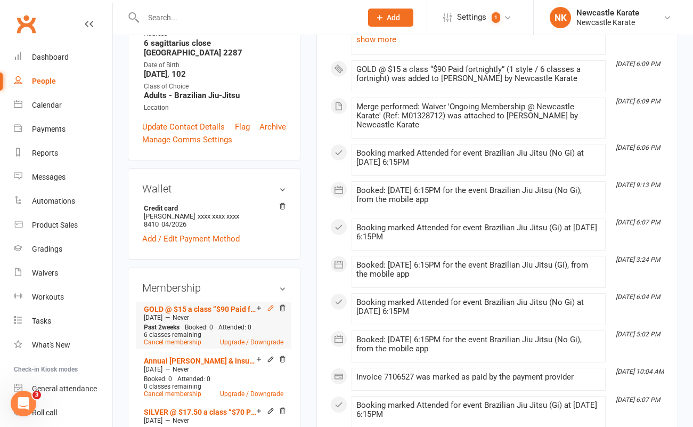
click at [270, 305] on icon at bounding box center [271, 307] width 5 height 5
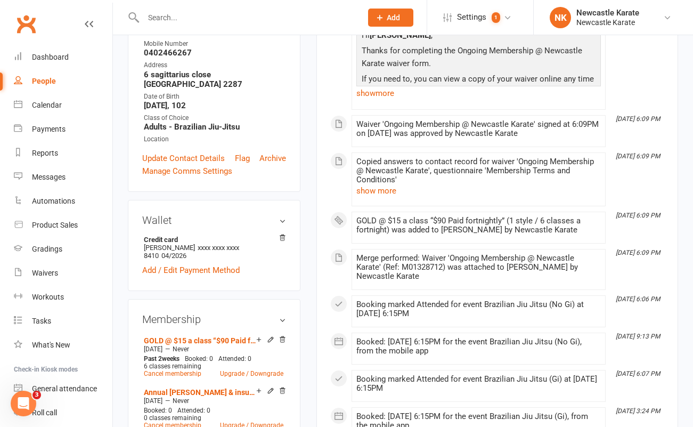
scroll to position [325, 0]
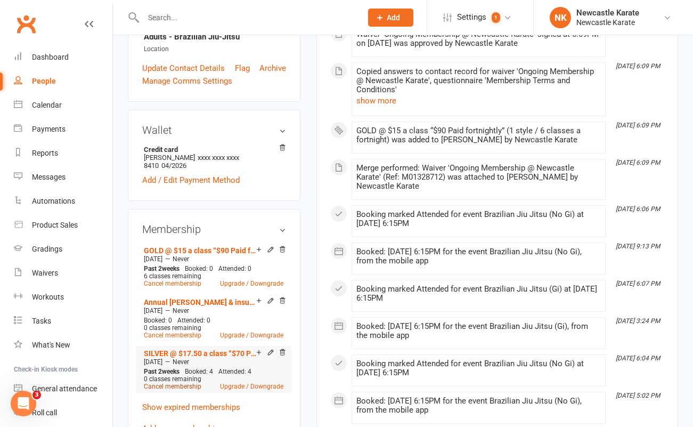
click at [189, 383] on link "Cancel membership" at bounding box center [173, 386] width 58 height 7
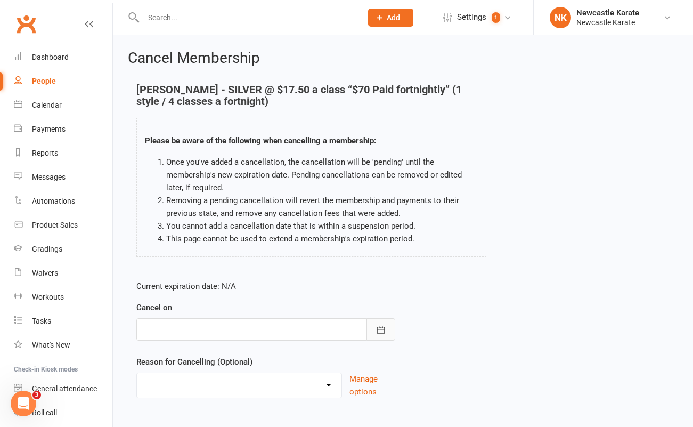
click at [384, 321] on button "button" at bounding box center [381, 329] width 29 height 22
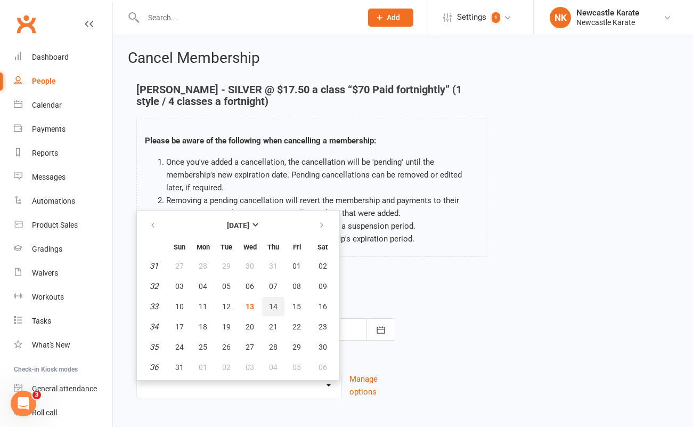
click at [276, 309] on span "14" at bounding box center [273, 306] width 9 height 9
type input "14 Aug 2025"
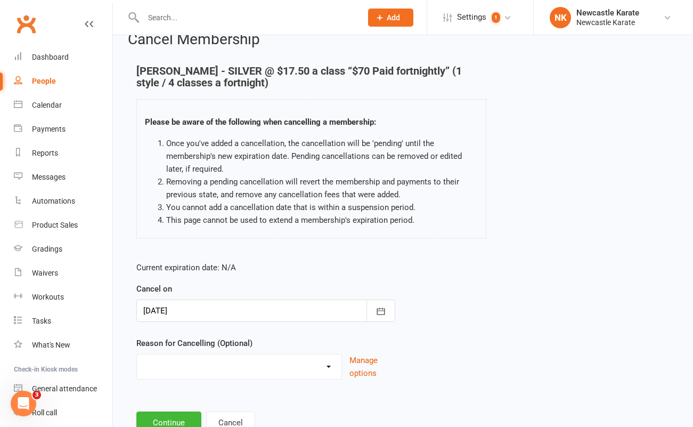
scroll to position [58, 0]
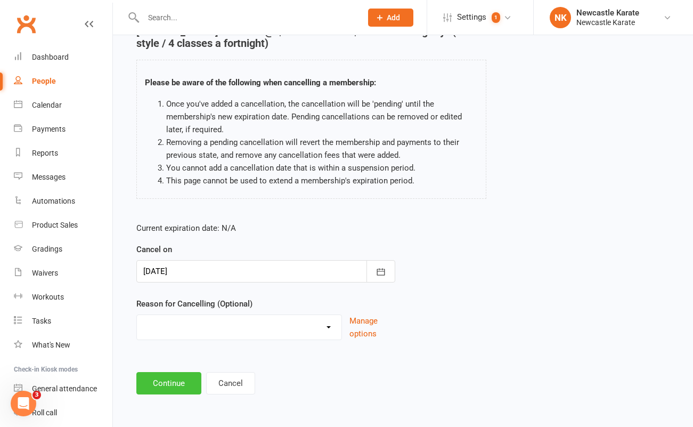
click at [179, 376] on button "Continue" at bounding box center [168, 383] width 65 height 22
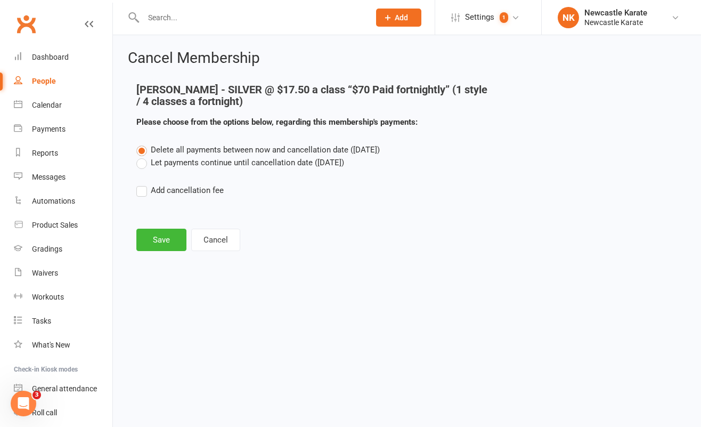
click at [164, 163] on label "Let payments continue until cancellation date (Aug 14, 2025)" at bounding box center [240, 162] width 208 height 13
click at [143, 156] on input "Let payments continue until cancellation date (Aug 14, 2025)" at bounding box center [139, 156] width 7 height 0
click at [164, 242] on button "Save" at bounding box center [161, 240] width 50 height 22
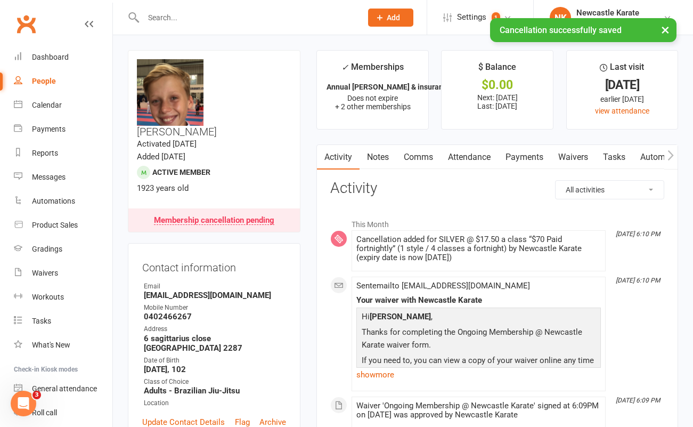
click at [532, 157] on link "Payments" at bounding box center [524, 157] width 53 height 25
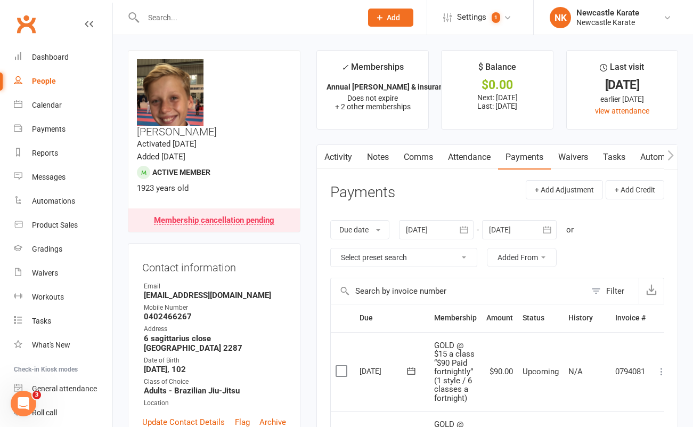
click at [466, 153] on link "Attendance" at bounding box center [470, 157] width 58 height 25
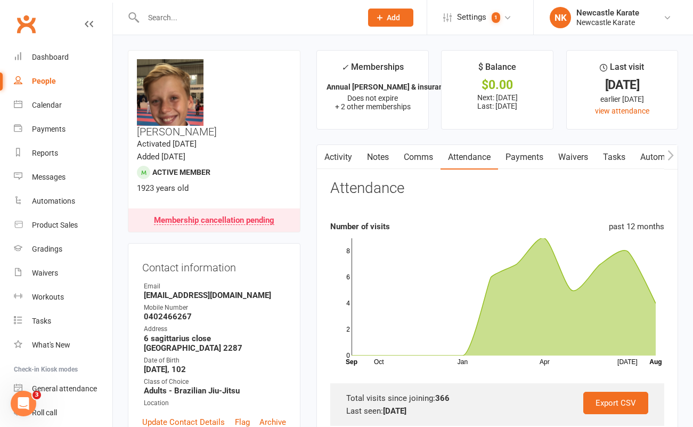
click at [25, 21] on link "Clubworx" at bounding box center [26, 24] width 27 height 27
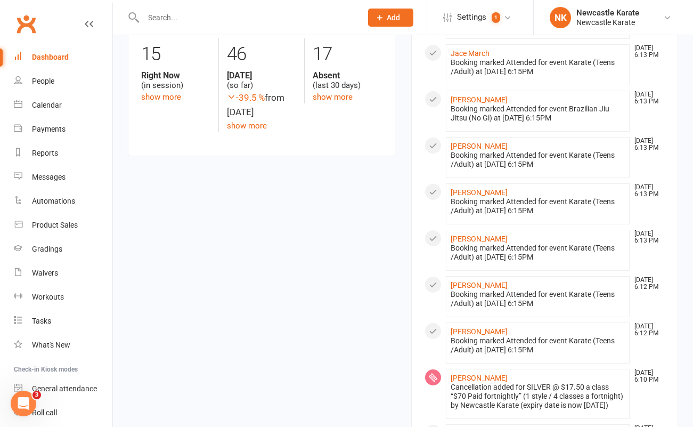
scroll to position [682, 0]
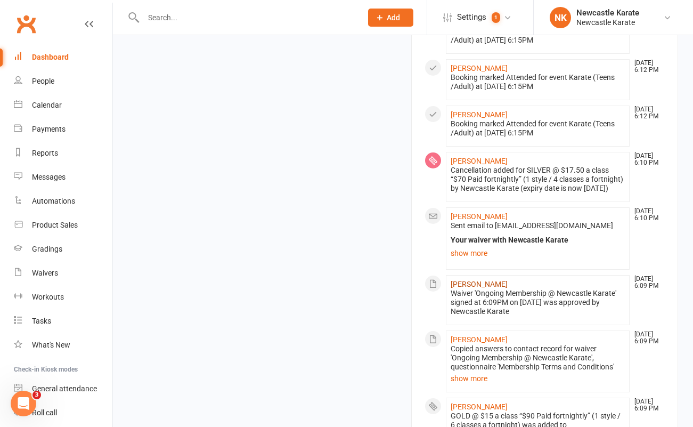
click at [477, 288] on link "[PERSON_NAME]" at bounding box center [479, 284] width 57 height 9
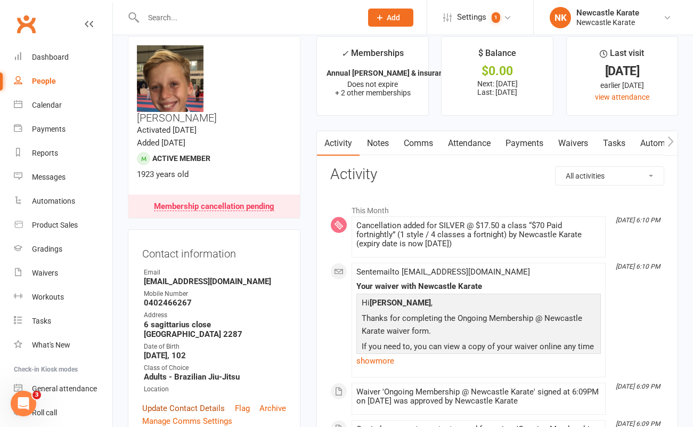
click at [160, 402] on link "Update Contact Details" at bounding box center [183, 408] width 83 height 13
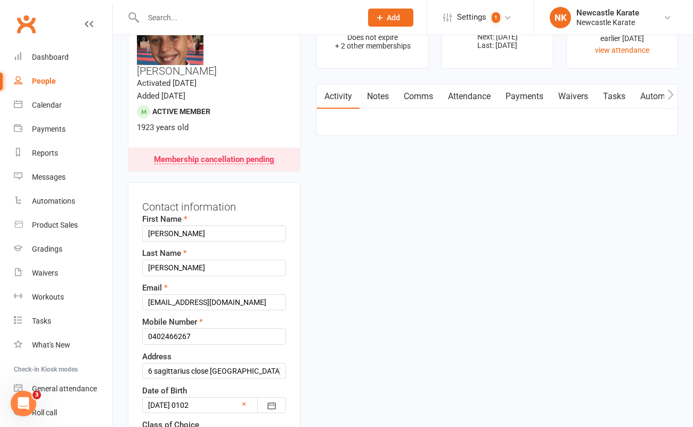
scroll to position [62, 0]
click at [265, 396] on button "button" at bounding box center [271, 404] width 29 height 16
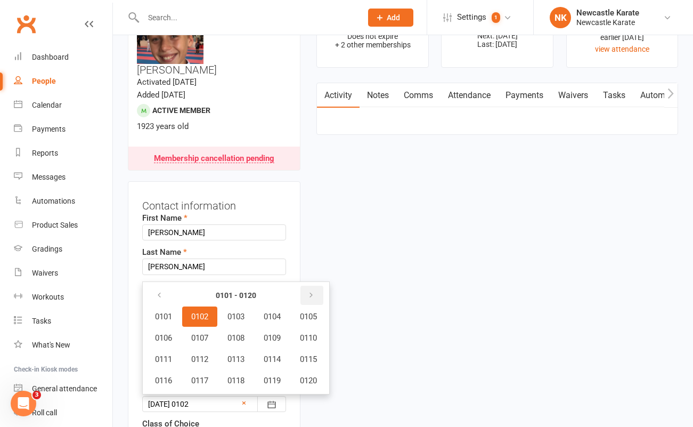
click at [315, 291] on icon "button" at bounding box center [310, 295] width 7 height 9
click at [159, 291] on icon "button" at bounding box center [159, 295] width 7 height 9
click at [160, 291] on icon "button" at bounding box center [159, 295] width 7 height 9
click at [208, 333] on span "1987" at bounding box center [199, 338] width 17 height 10
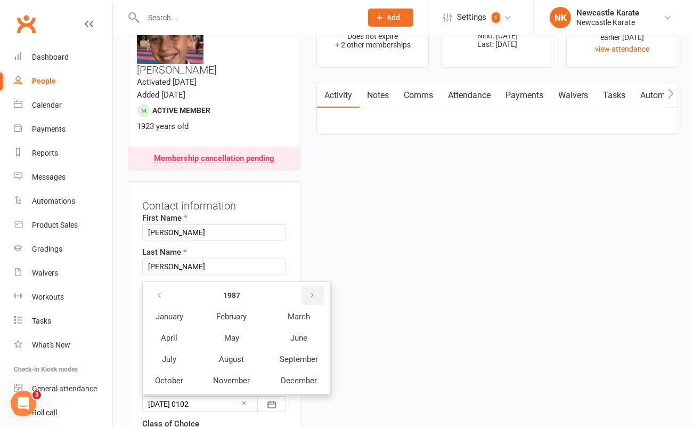
click at [313, 291] on icon "button" at bounding box center [312, 295] width 7 height 9
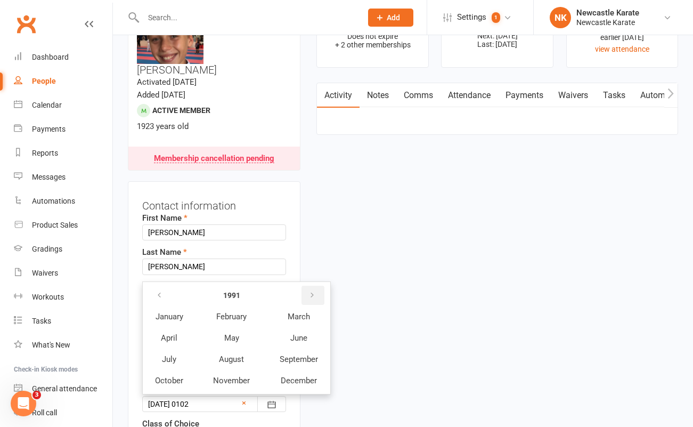
click at [313, 291] on icon "button" at bounding box center [312, 295] width 7 height 9
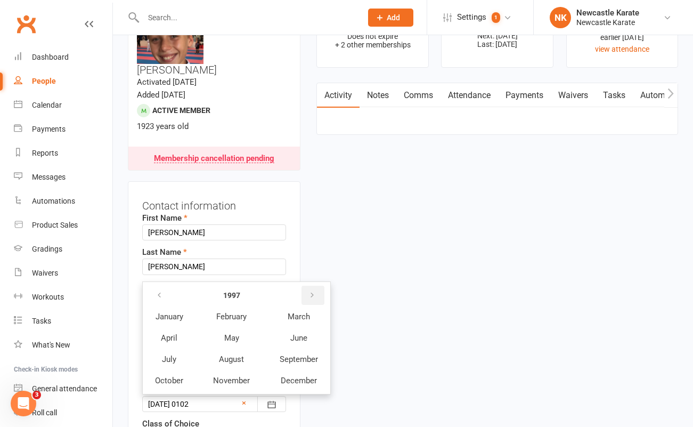
click at [313, 291] on icon "button" at bounding box center [312, 295] width 7 height 9
click at [159, 291] on icon "button" at bounding box center [159, 295] width 7 height 9
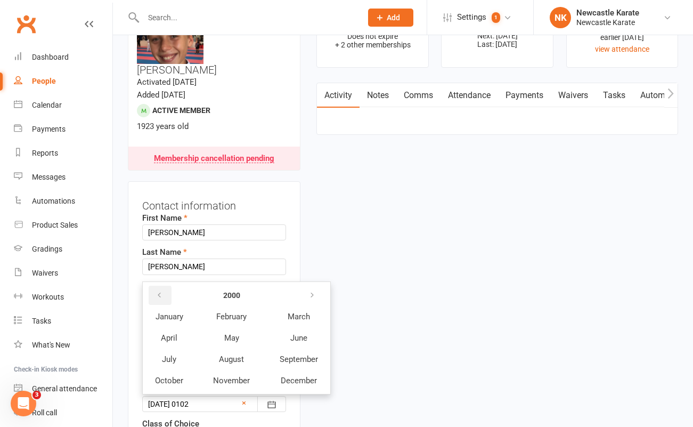
click at [159, 291] on icon "button" at bounding box center [159, 295] width 7 height 9
click at [319, 286] on button "button" at bounding box center [313, 295] width 23 height 19
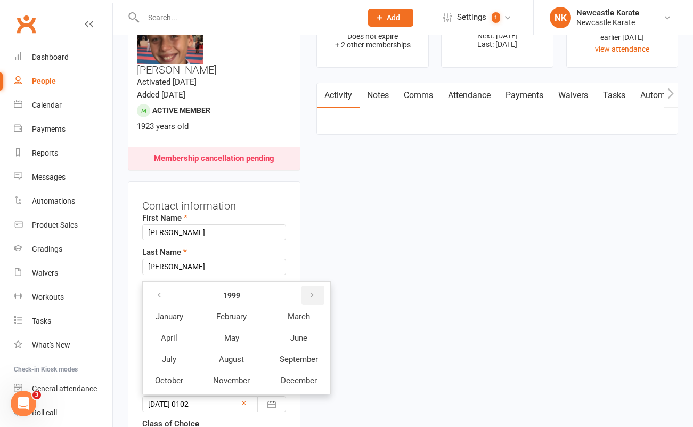
click at [319, 286] on button "button" at bounding box center [313, 295] width 23 height 19
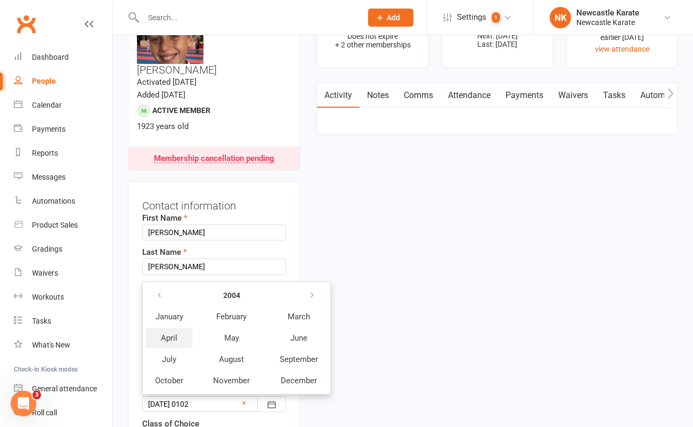
click at [174, 333] on span "April" at bounding box center [169, 338] width 17 height 10
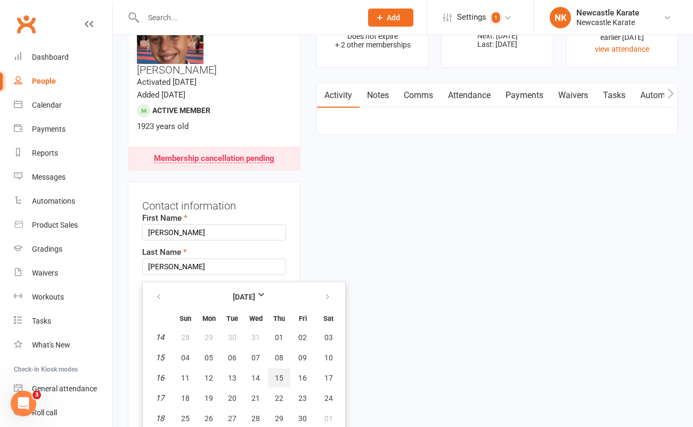
click at [279, 374] on span "15" at bounding box center [279, 378] width 9 height 9
type input "15 Apr 2004"
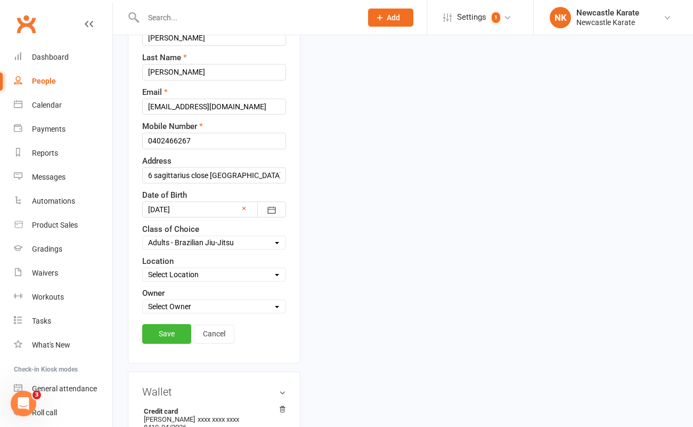
scroll to position [256, 0]
click at [167, 324] on link "Save" at bounding box center [166, 333] width 49 height 19
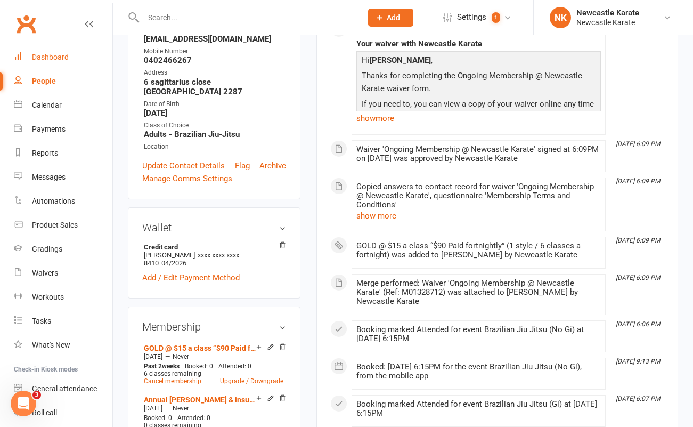
click at [45, 54] on div "Dashboard" at bounding box center [50, 57] width 37 height 9
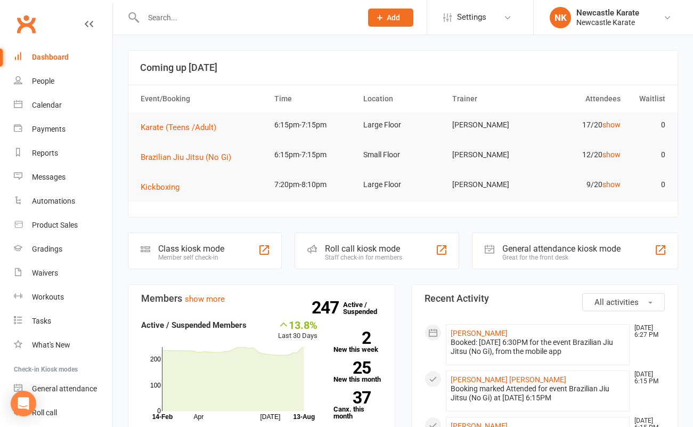
click at [163, 14] on input "text" at bounding box center [247, 17] width 214 height 15
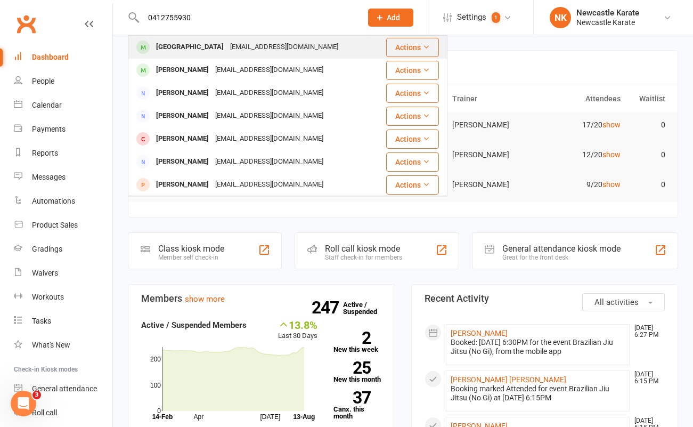
type input "0412755930"
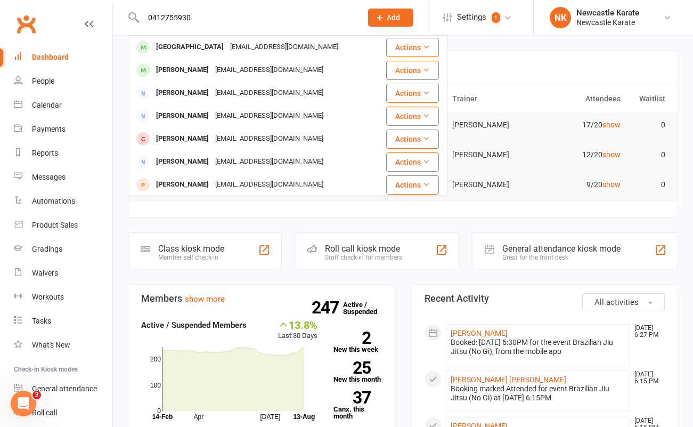
click at [176, 44] on div "[GEOGRAPHIC_DATA]" at bounding box center [190, 46] width 74 height 15
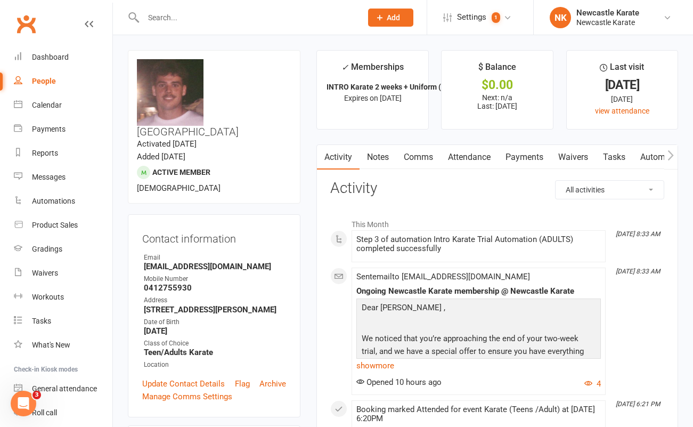
click at [26, 26] on link "Clubworx" at bounding box center [26, 24] width 27 height 27
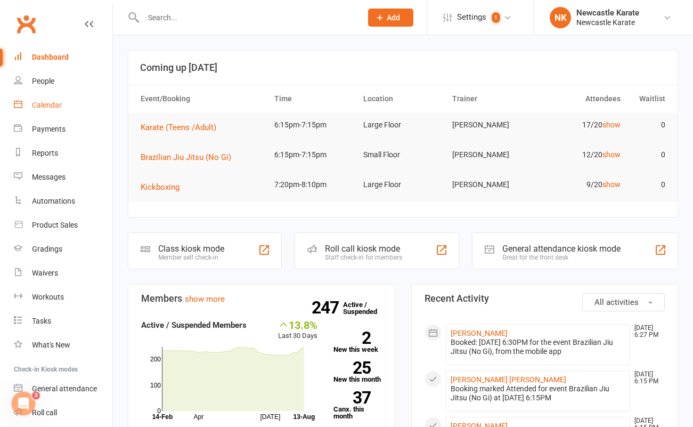
click at [46, 99] on link "Calendar" at bounding box center [63, 105] width 99 height 24
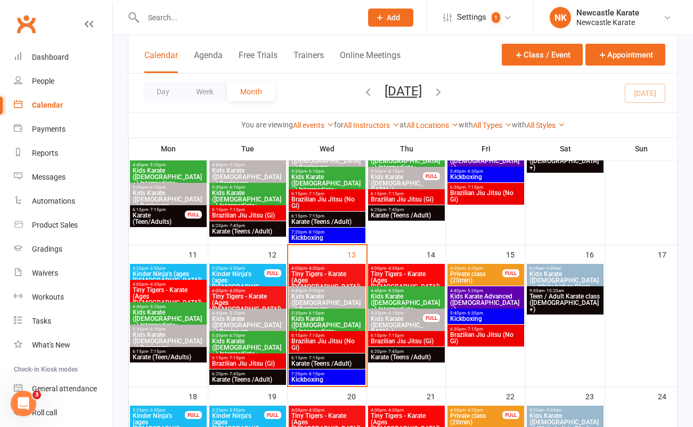
scroll to position [271, 0]
click at [511, 334] on span "Brazilian Jiu Jitsu (No Gi)" at bounding box center [486, 337] width 72 height 13
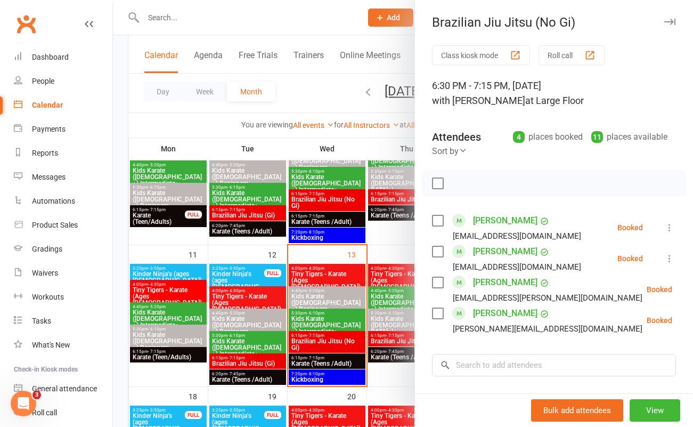
click at [320, 98] on div at bounding box center [403, 213] width 580 height 427
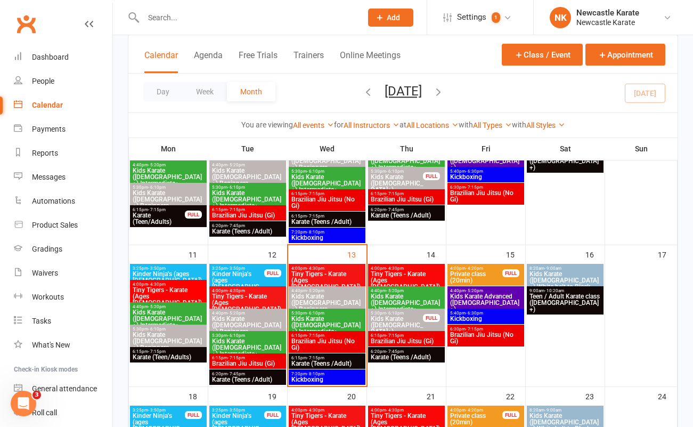
click at [474, 316] on span "Kickboxing" at bounding box center [486, 318] width 72 height 6
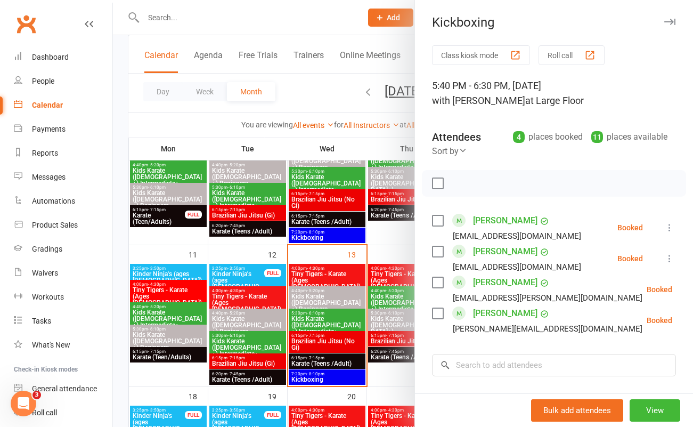
click at [326, 98] on div at bounding box center [403, 213] width 580 height 427
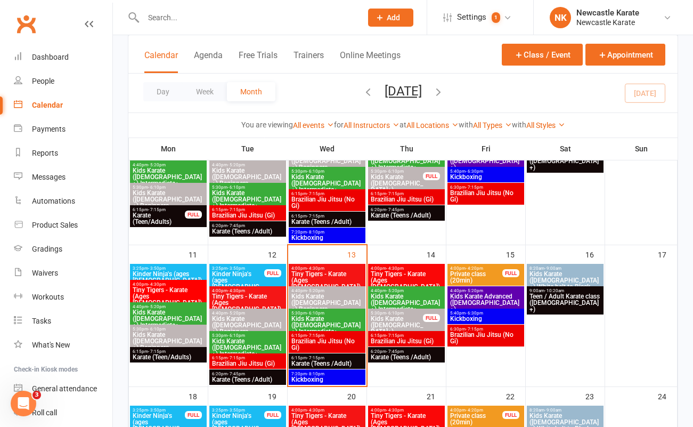
click at [335, 378] on span "Kickboxing" at bounding box center [327, 379] width 72 height 6
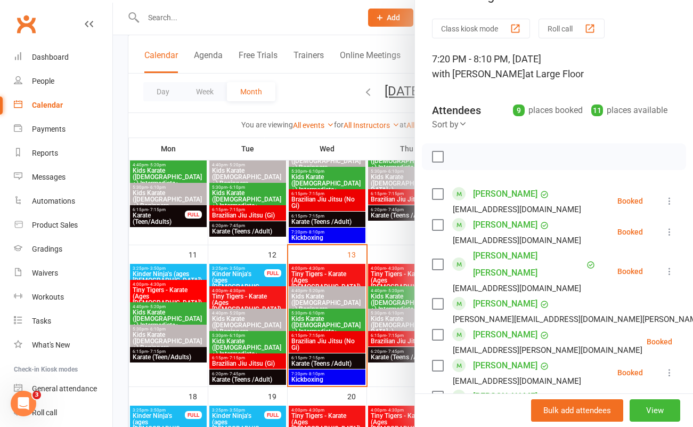
scroll to position [0, 0]
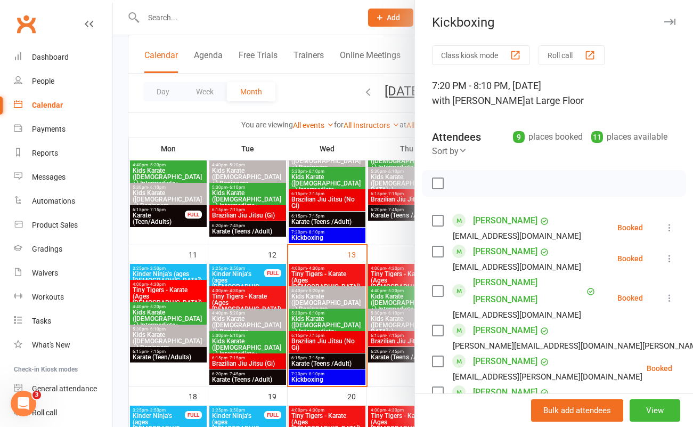
click at [28, 26] on link "Clubworx" at bounding box center [26, 24] width 27 height 27
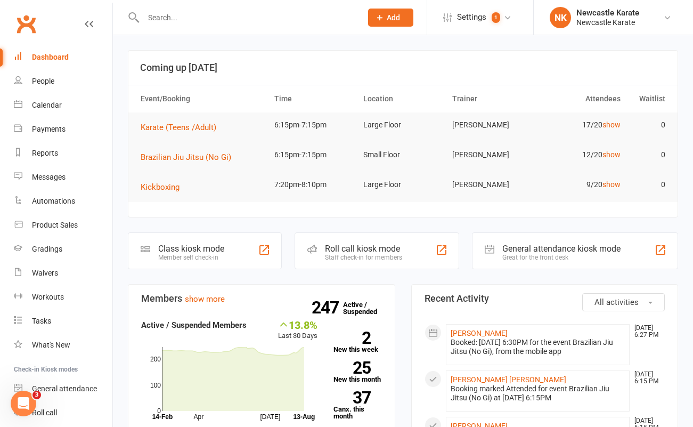
click at [175, 20] on input "text" at bounding box center [247, 17] width 214 height 15
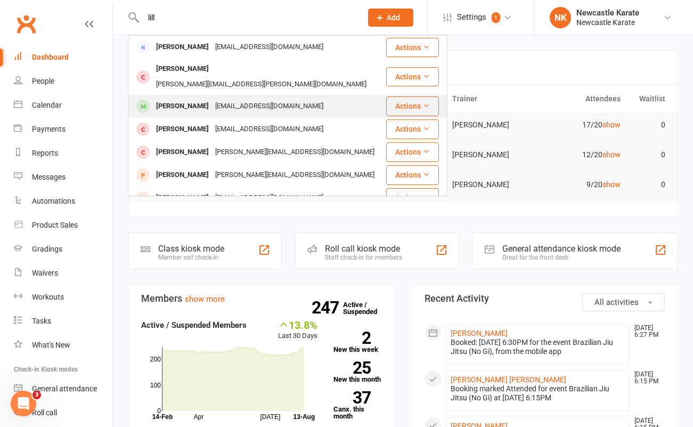
type input "lill"
click at [218, 99] on div "[EMAIL_ADDRESS][DOMAIN_NAME]" at bounding box center [269, 106] width 115 height 15
